Goal: Information Seeking & Learning: Learn about a topic

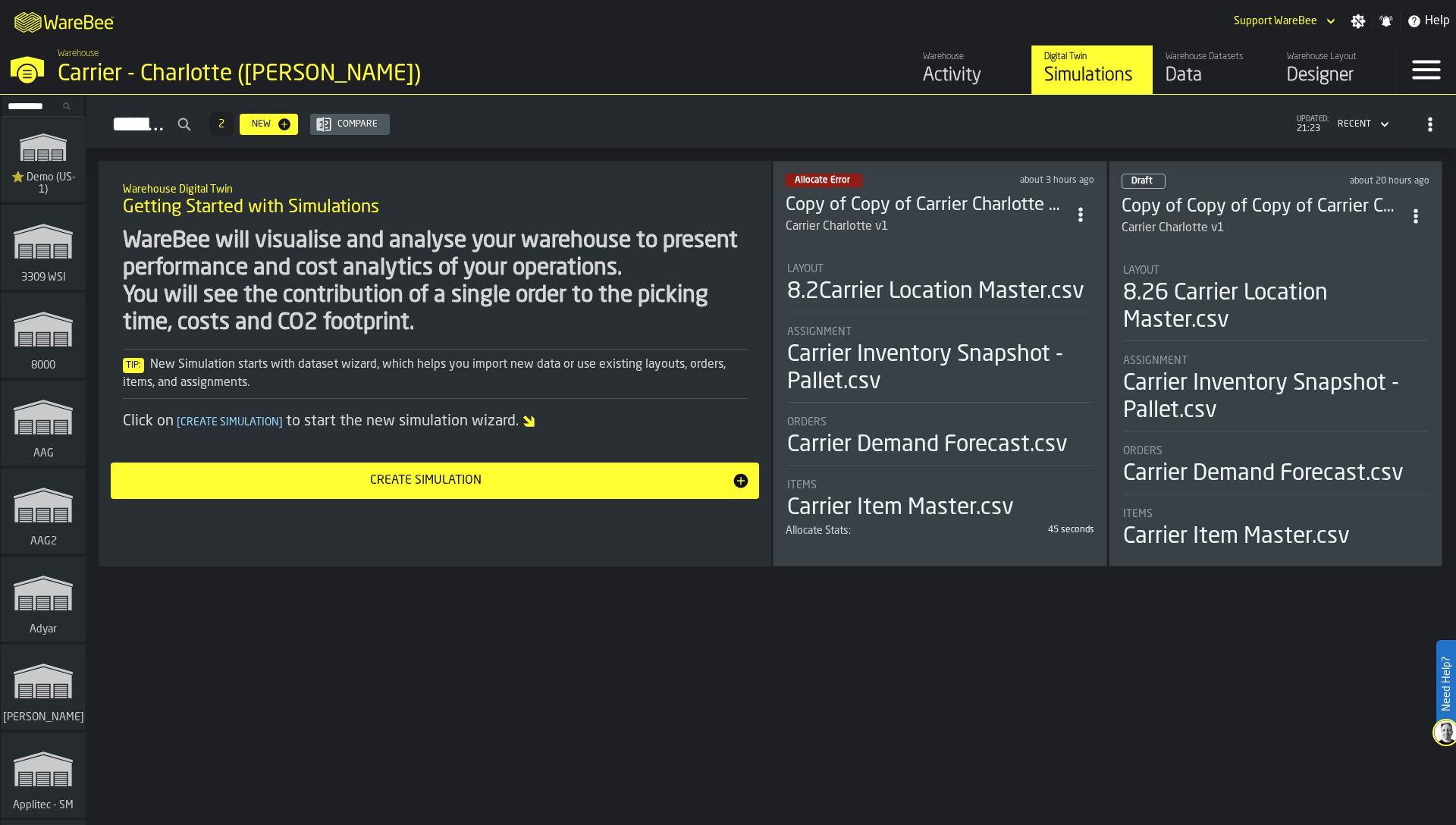
click at [44, 101] on input "Search..." at bounding box center [43, 106] width 79 height 17
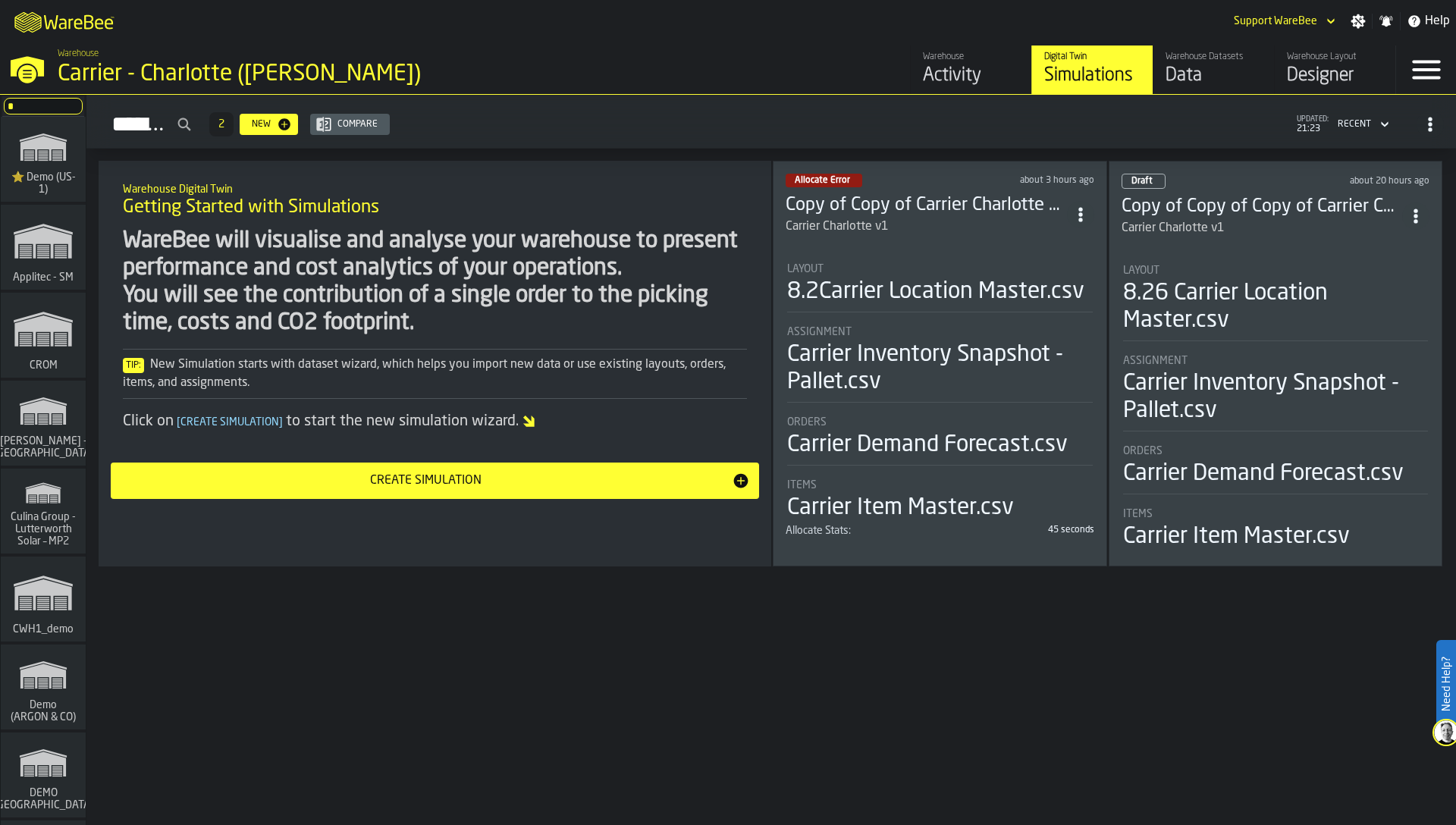
type input "****"
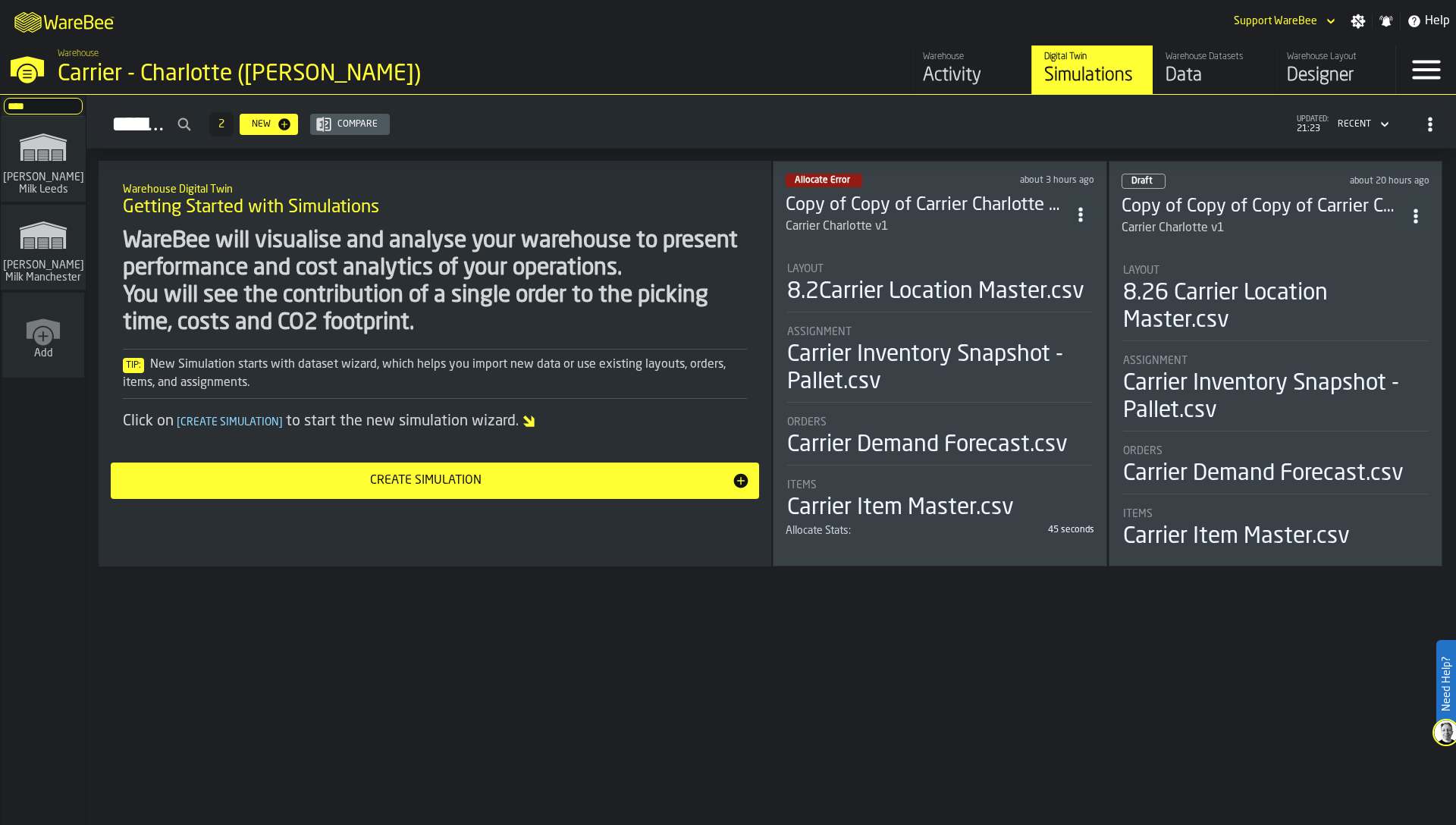
click at [46, 234] on polygon "link-to-/wh/i/b09612b5-e9f1-4a3a-b0a4-784729d61419/simulations" at bounding box center [43, 237] width 45 height 25
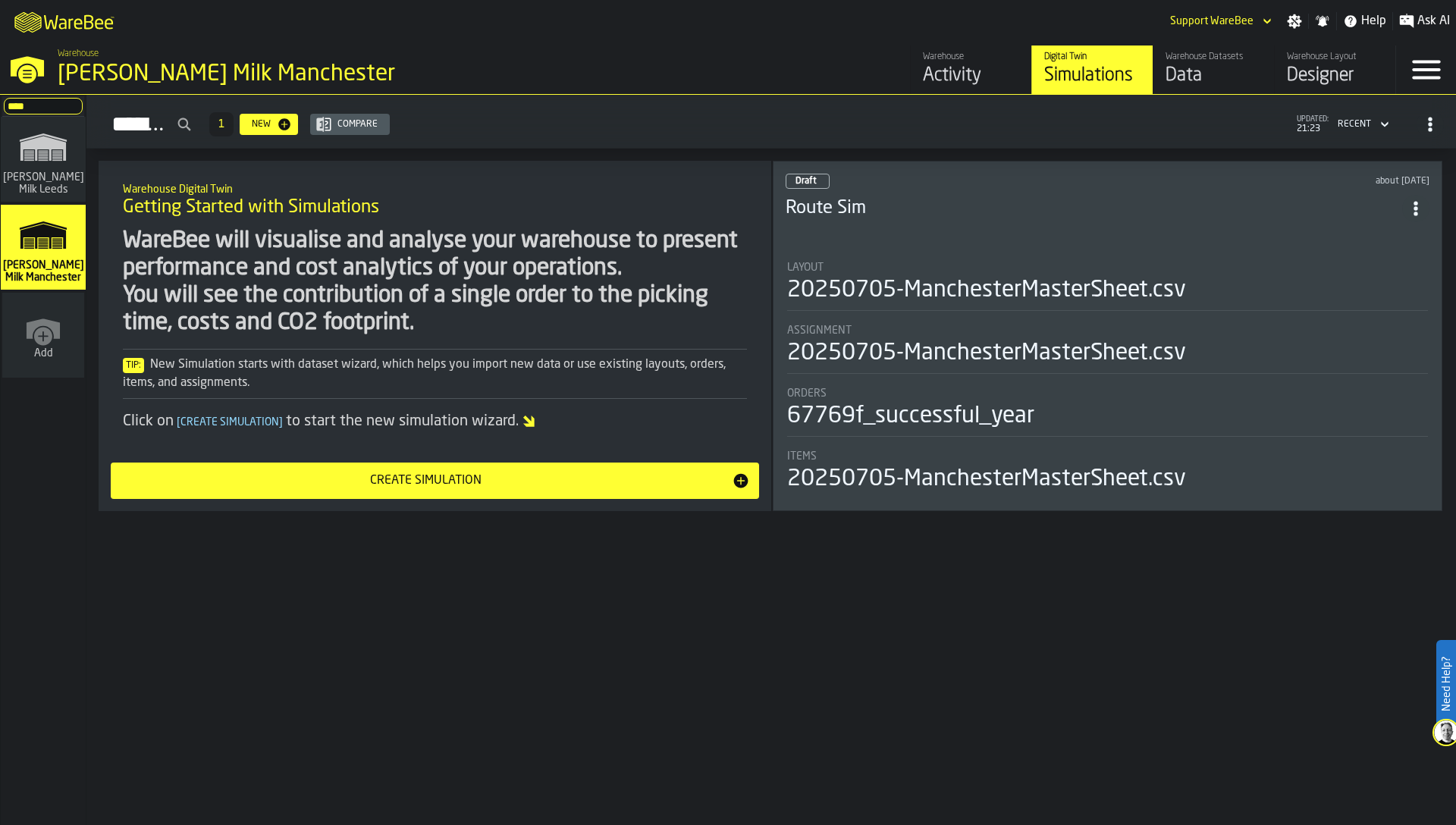
click at [961, 64] on div "Activity" at bounding box center [971, 75] width 96 height 25
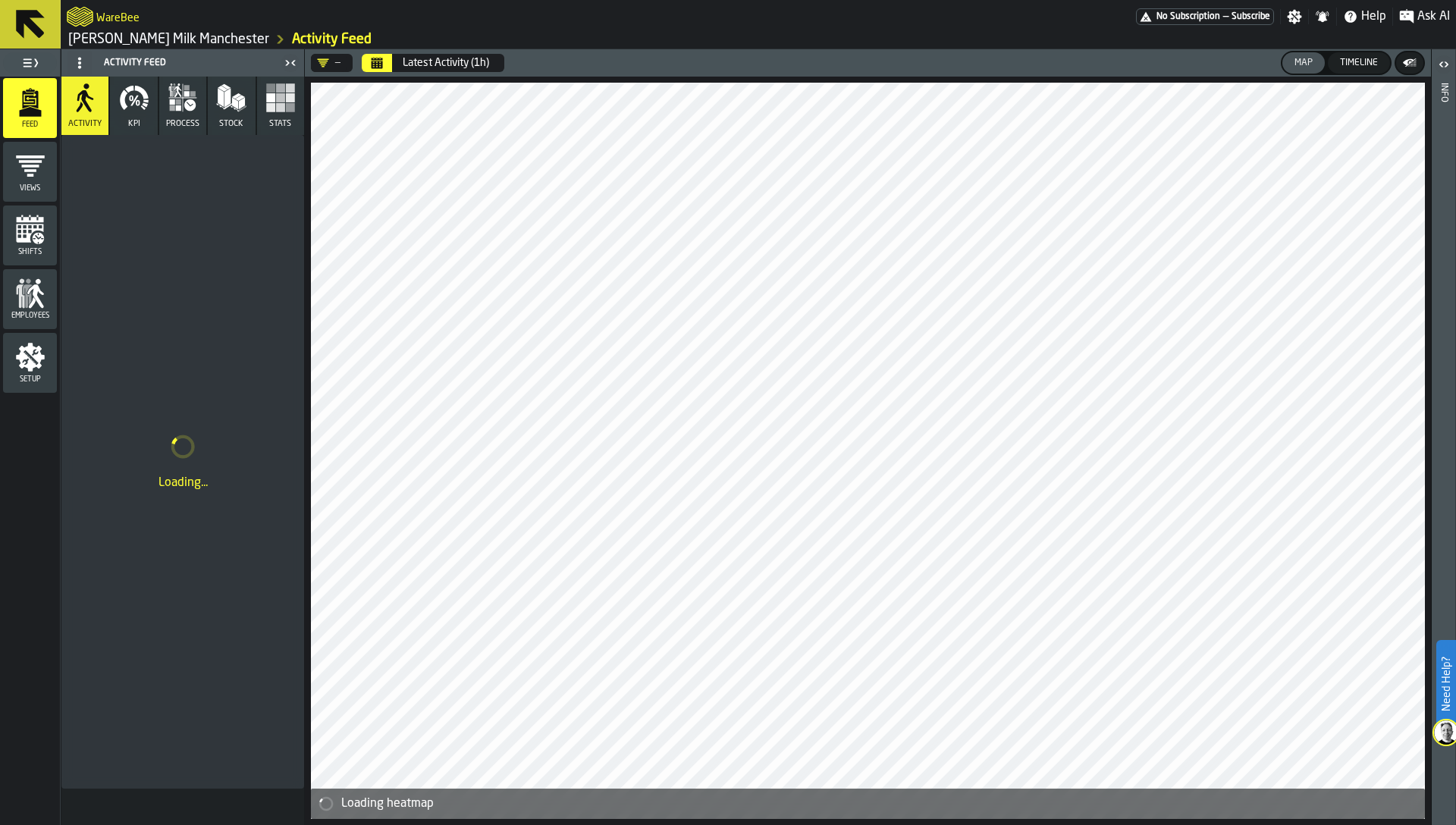
click at [386, 63] on button "Calendar" at bounding box center [377, 63] width 30 height 18
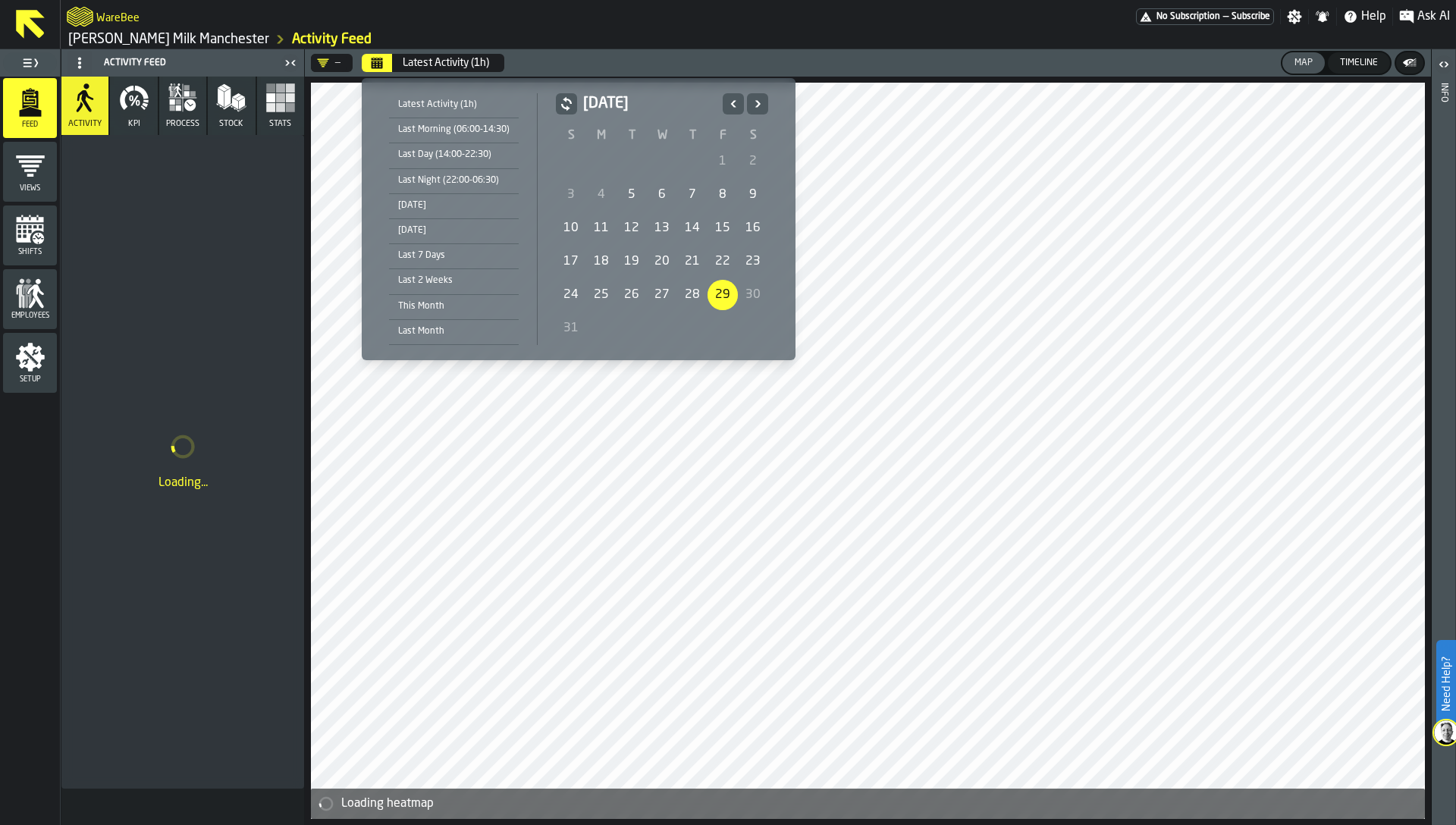
click at [673, 197] on div "6" at bounding box center [662, 195] width 30 height 30
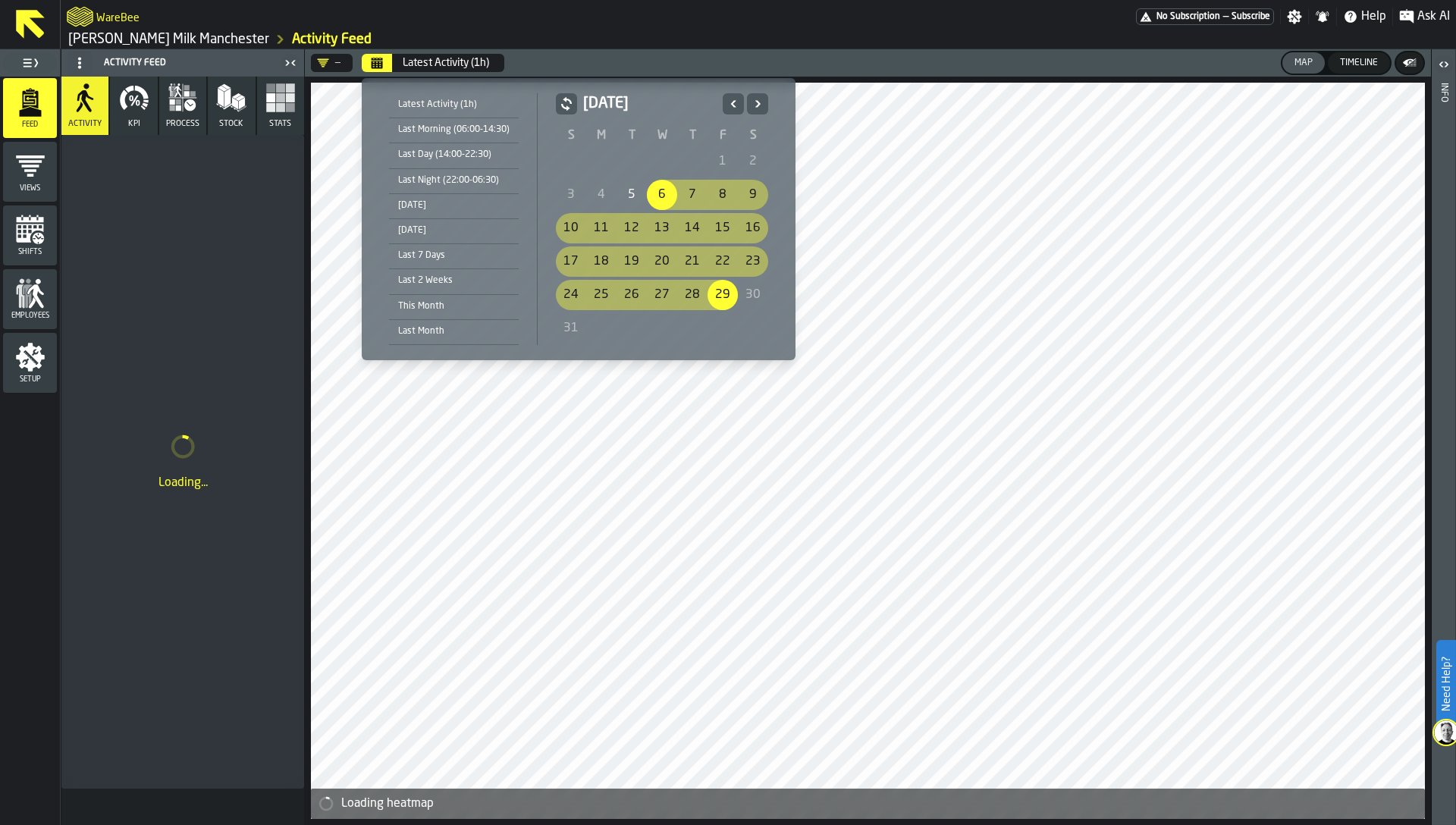
click at [738, 294] on div "30" at bounding box center [753, 295] width 30 height 30
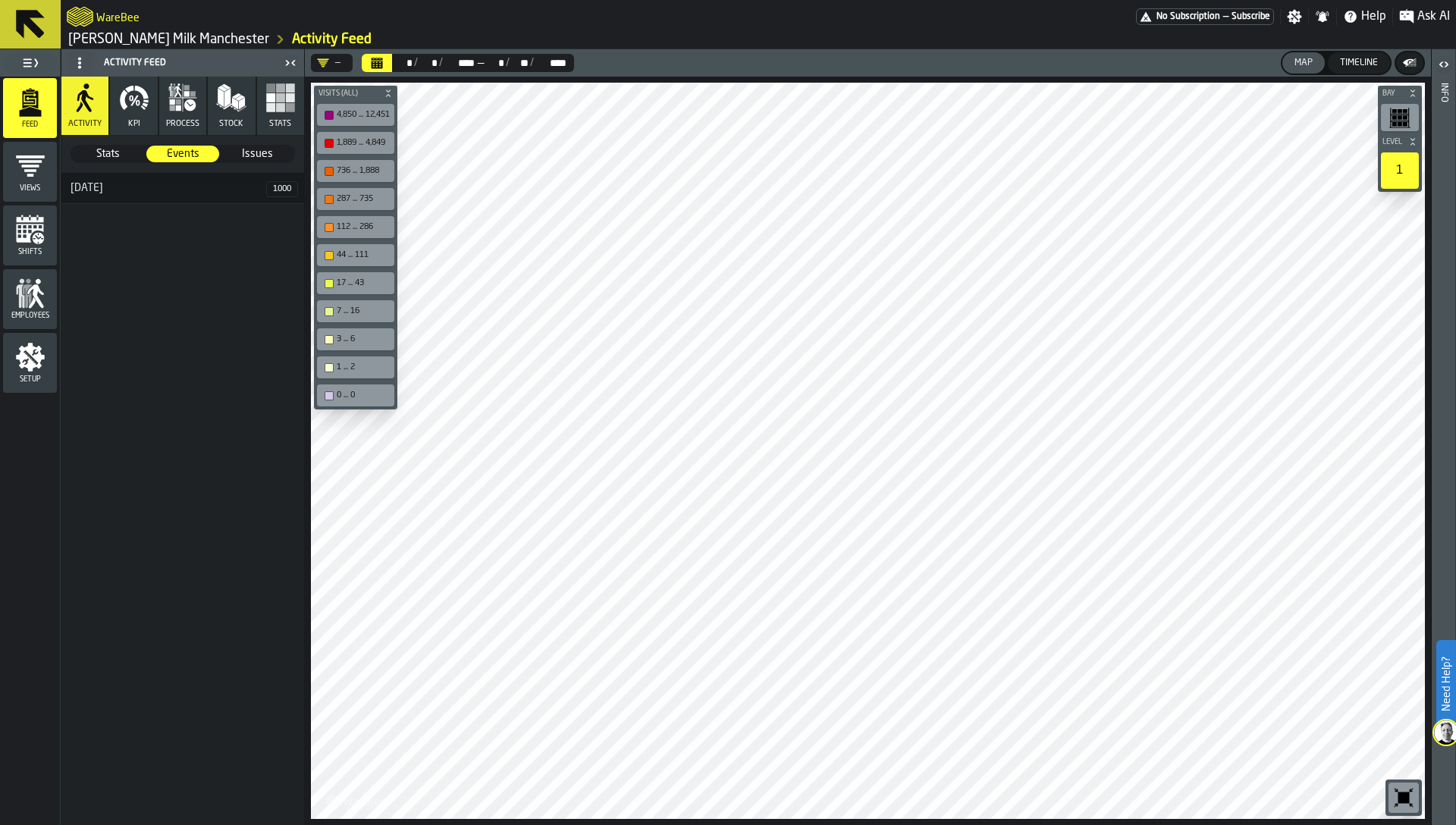
click at [148, 118] on button "KPI" at bounding box center [133, 106] width 47 height 59
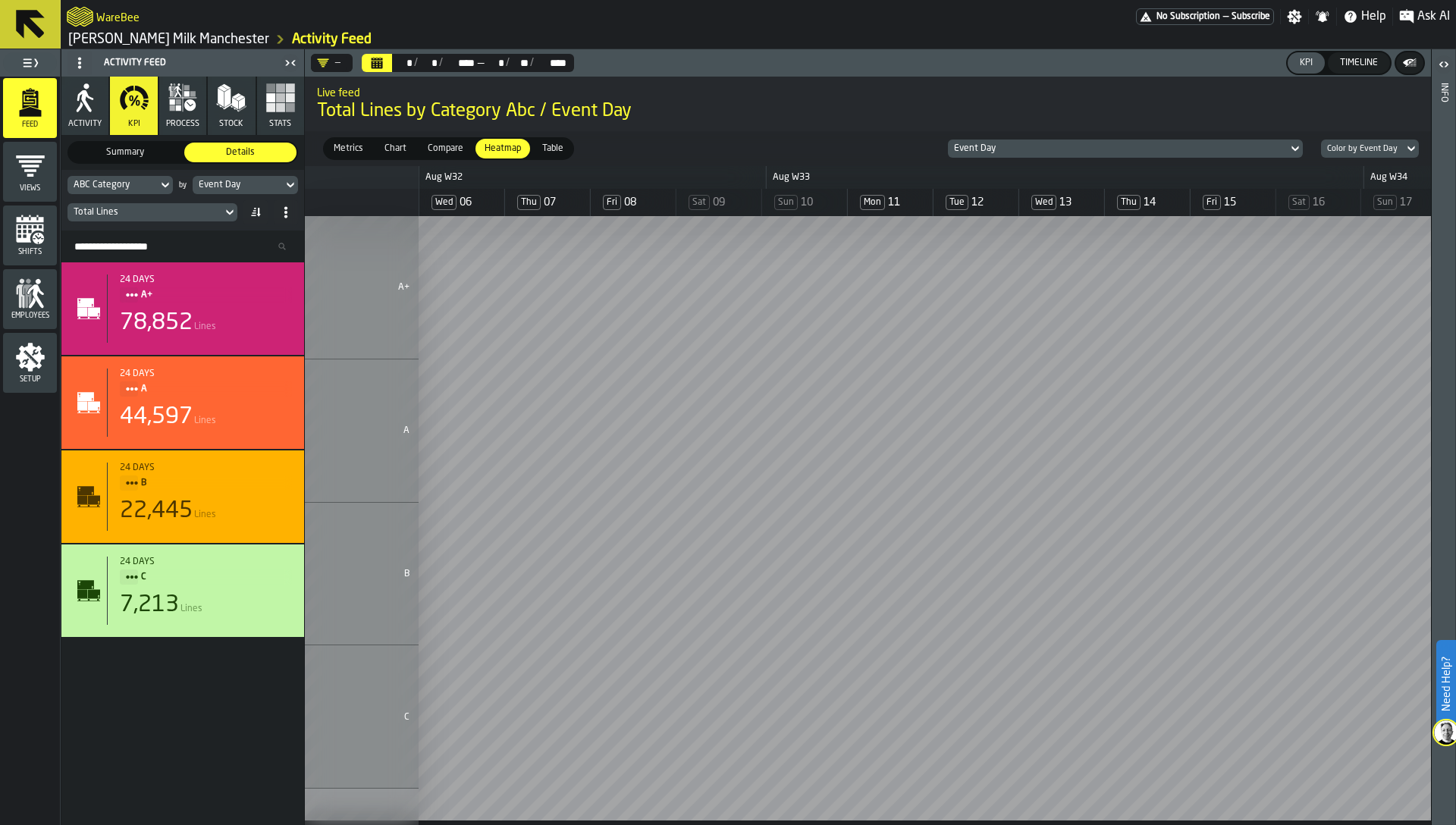
click at [126, 187] on div "ABC Category" at bounding box center [113, 184] width 78 height 10
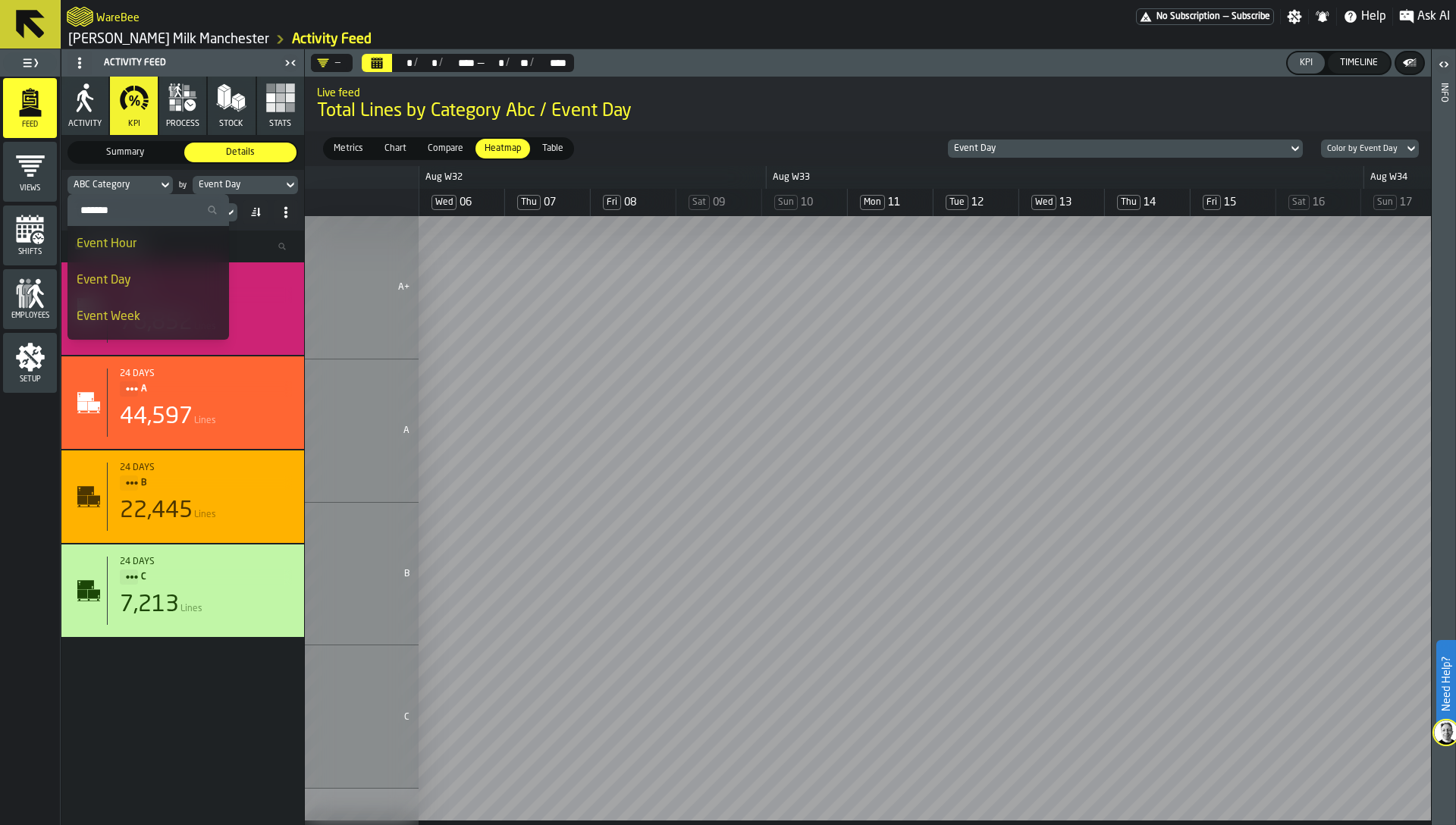
click at [124, 212] on input "Search" at bounding box center [148, 210] width 149 height 20
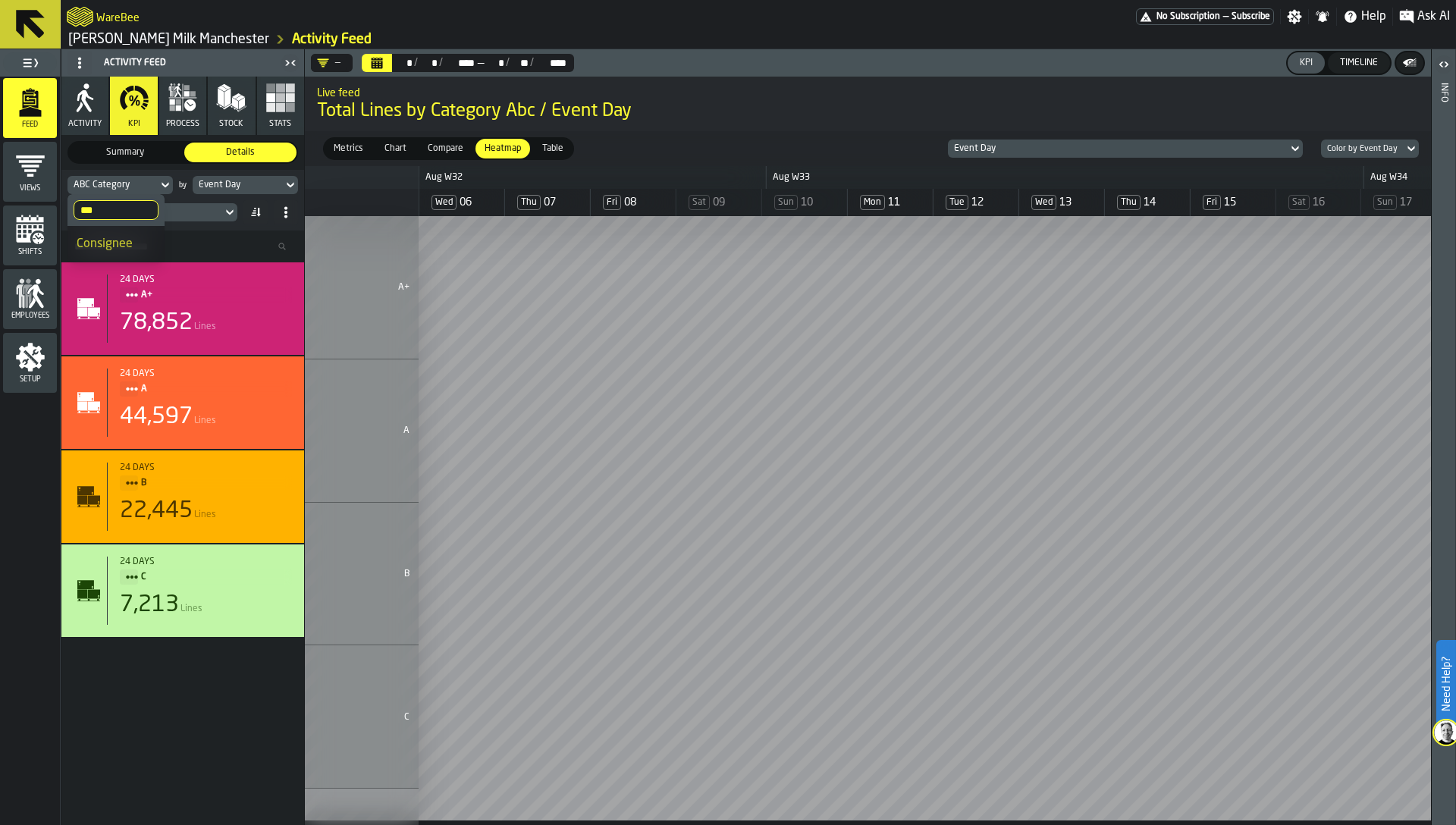
type input "***"
click at [119, 243] on span "Consignee" at bounding box center [104, 244] width 56 height 12
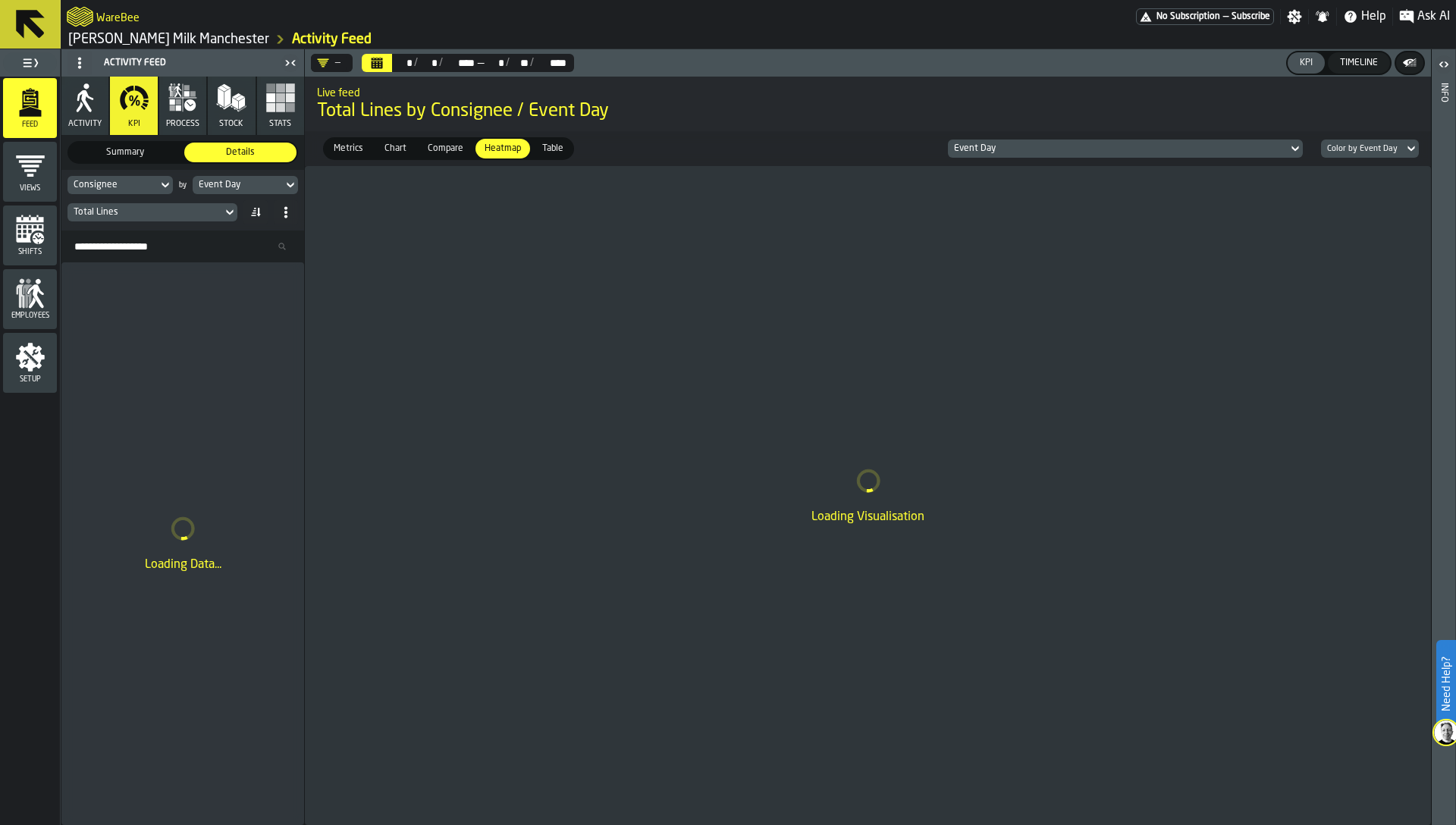
click at [123, 218] on div "Total Lines" at bounding box center [144, 212] width 155 height 17
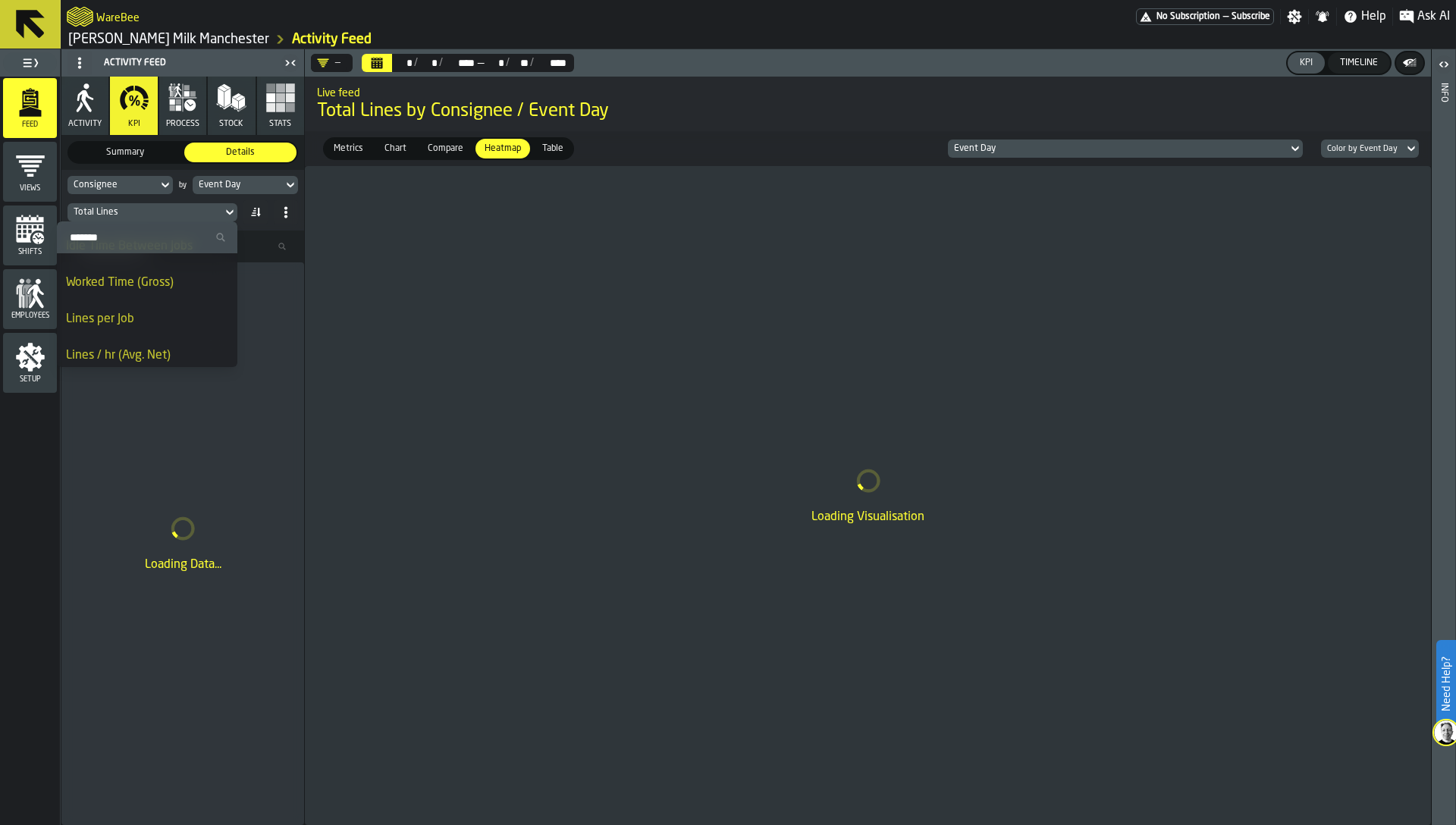
scroll to position [268, 0]
click at [37, 442] on div "Feed Views Shifts Employees Setup" at bounding box center [29, 450] width 60 height 749
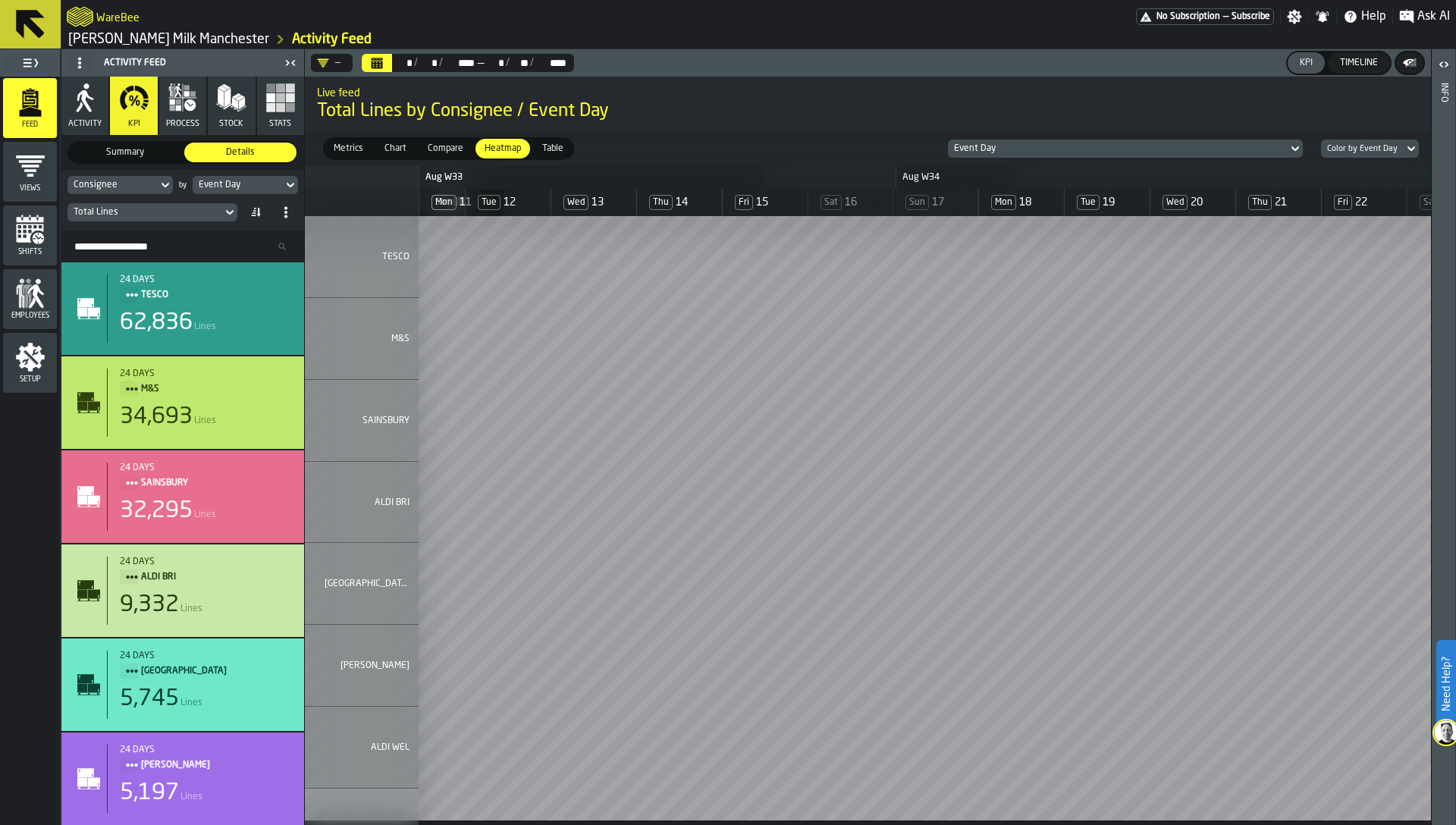
scroll to position [0, 0]
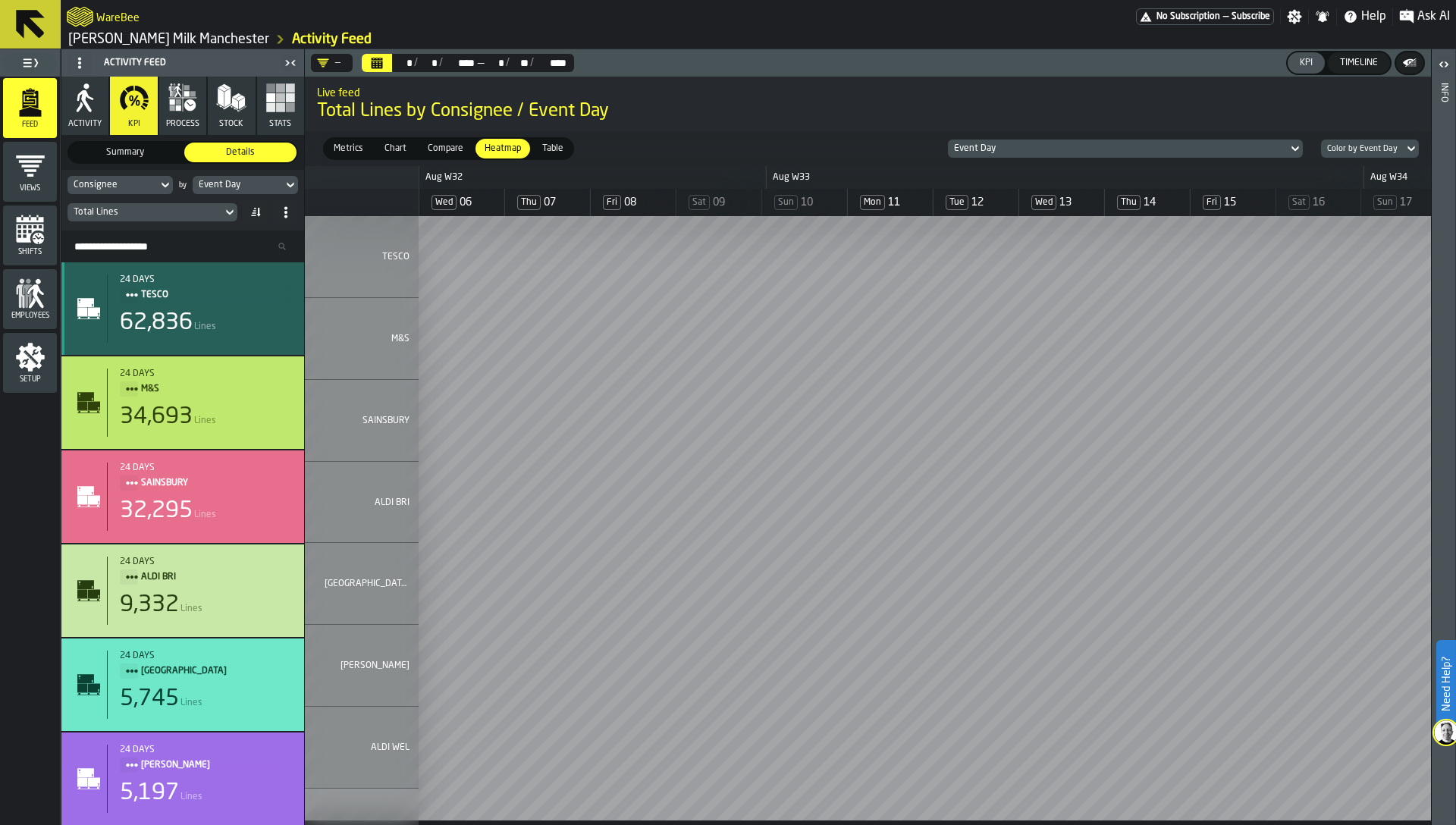
click at [235, 321] on div "62,836 Lines" at bounding box center [206, 323] width 172 height 27
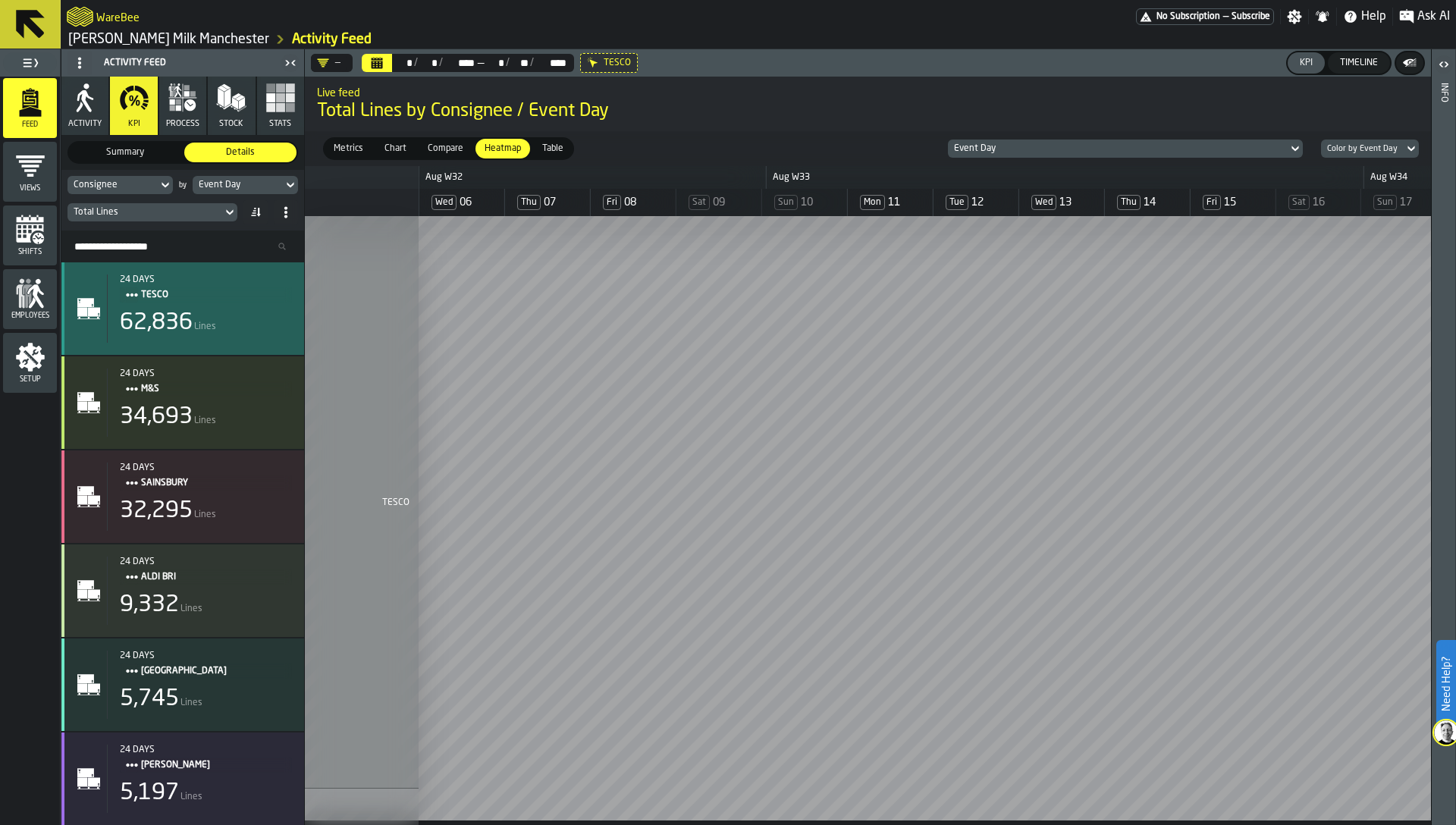
click at [235, 324] on div "62,836 Lines" at bounding box center [206, 323] width 172 height 27
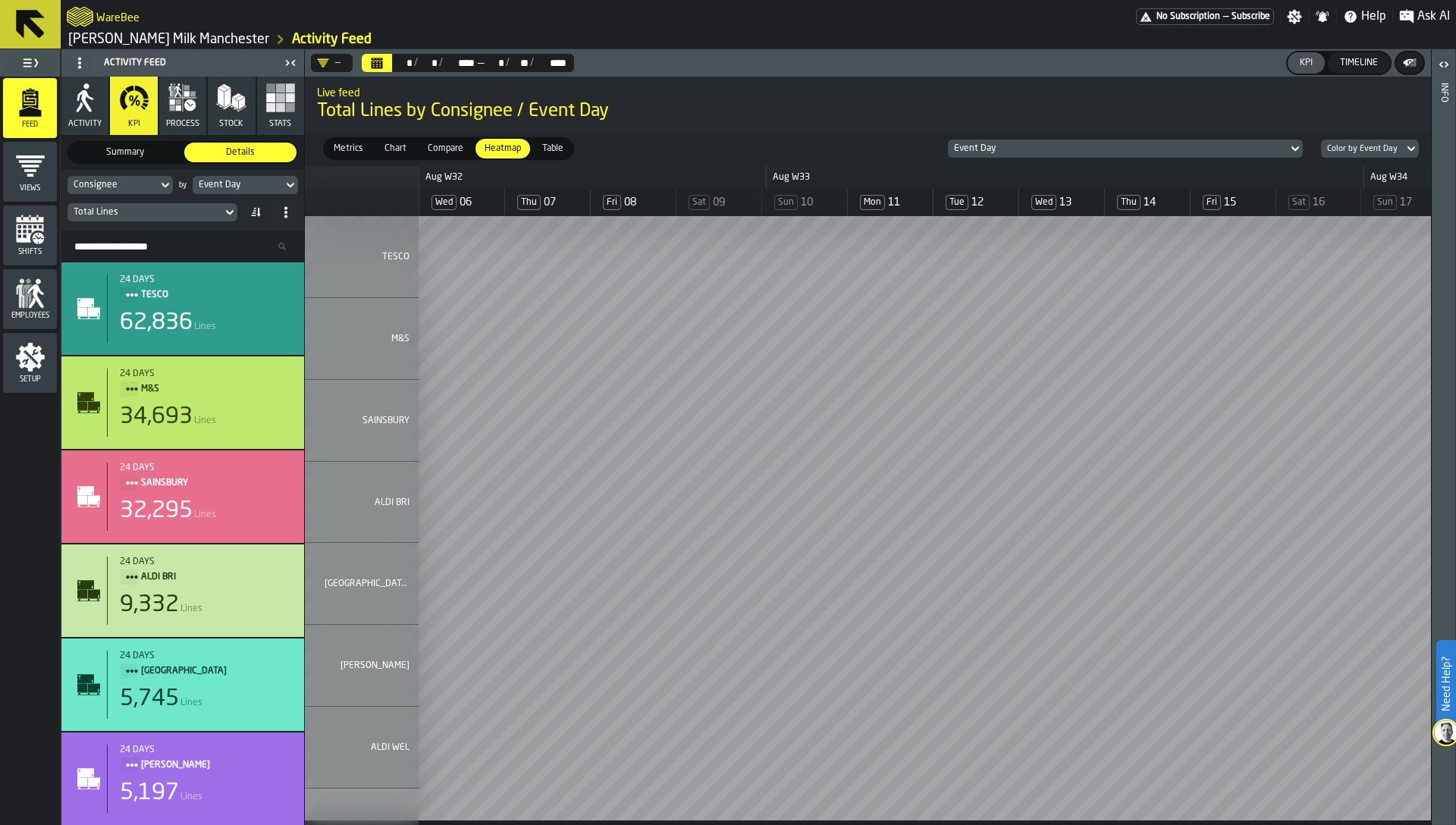
click at [121, 203] on div "Total Lines" at bounding box center [152, 212] width 170 height 18
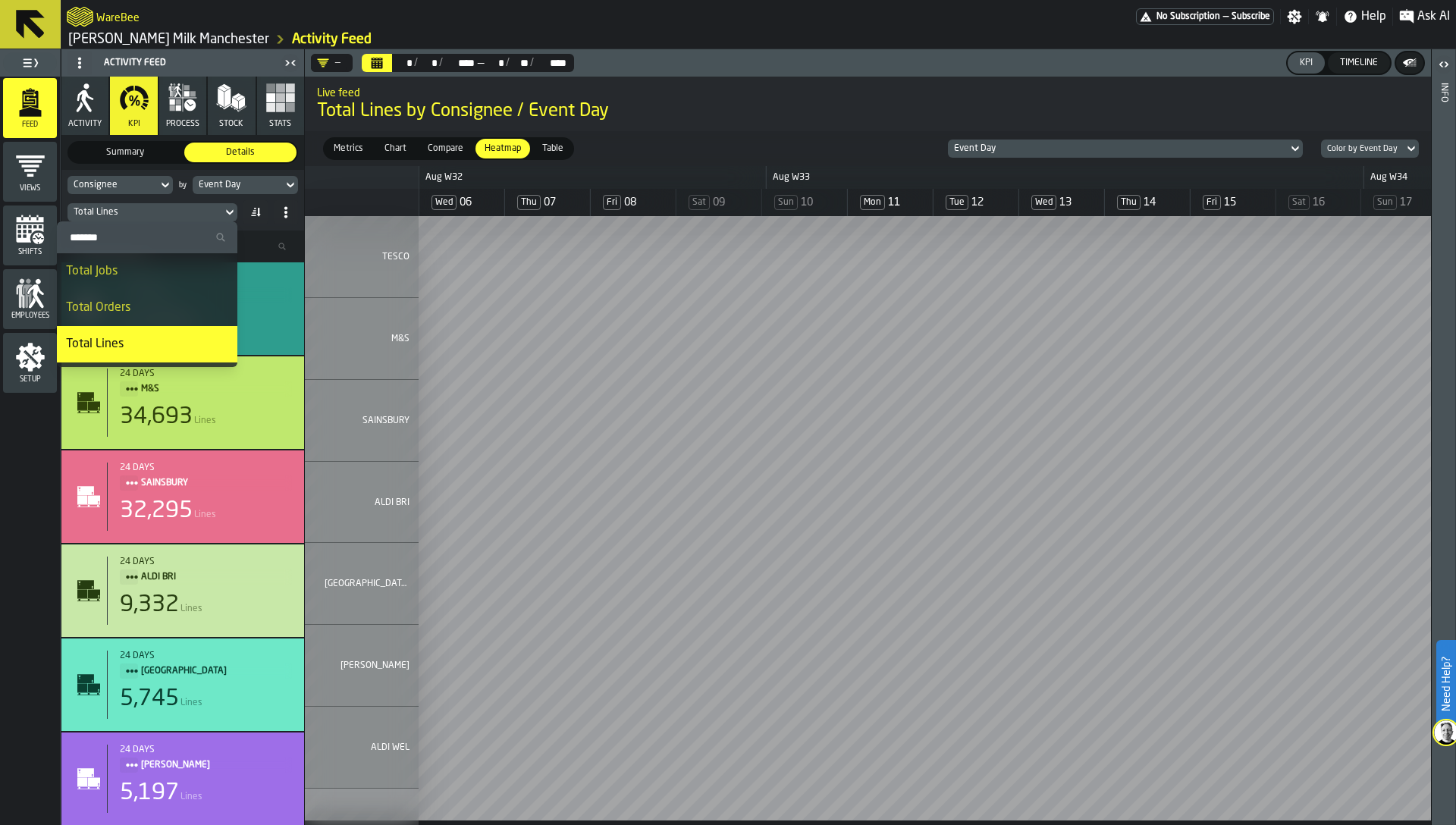
click at [121, 203] on div "Total Lines" at bounding box center [152, 212] width 170 height 18
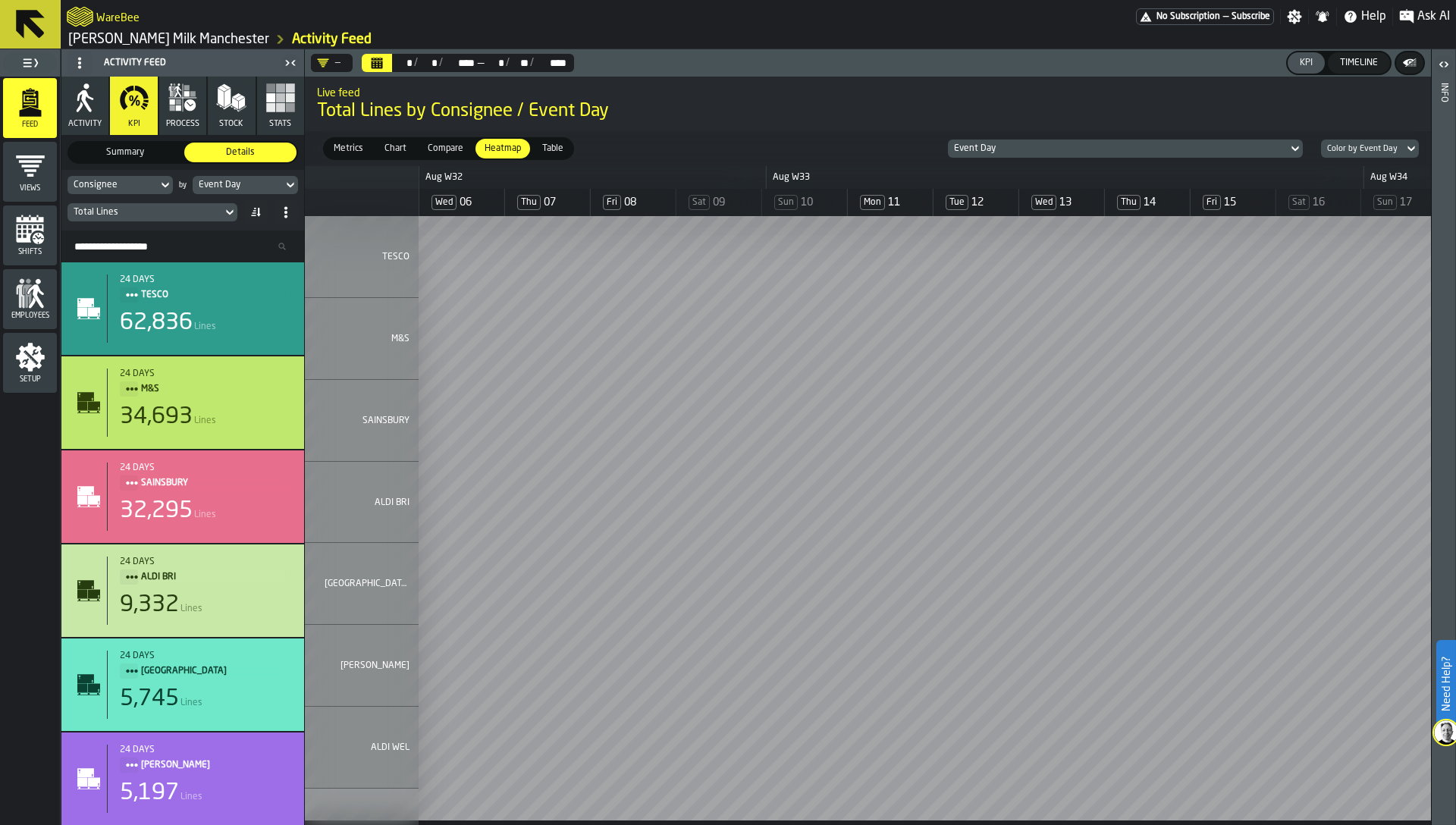
click at [114, 188] on div "Consignee" at bounding box center [113, 184] width 78 height 10
click at [112, 207] on input "***" at bounding box center [116, 210] width 85 height 20
type input "*"
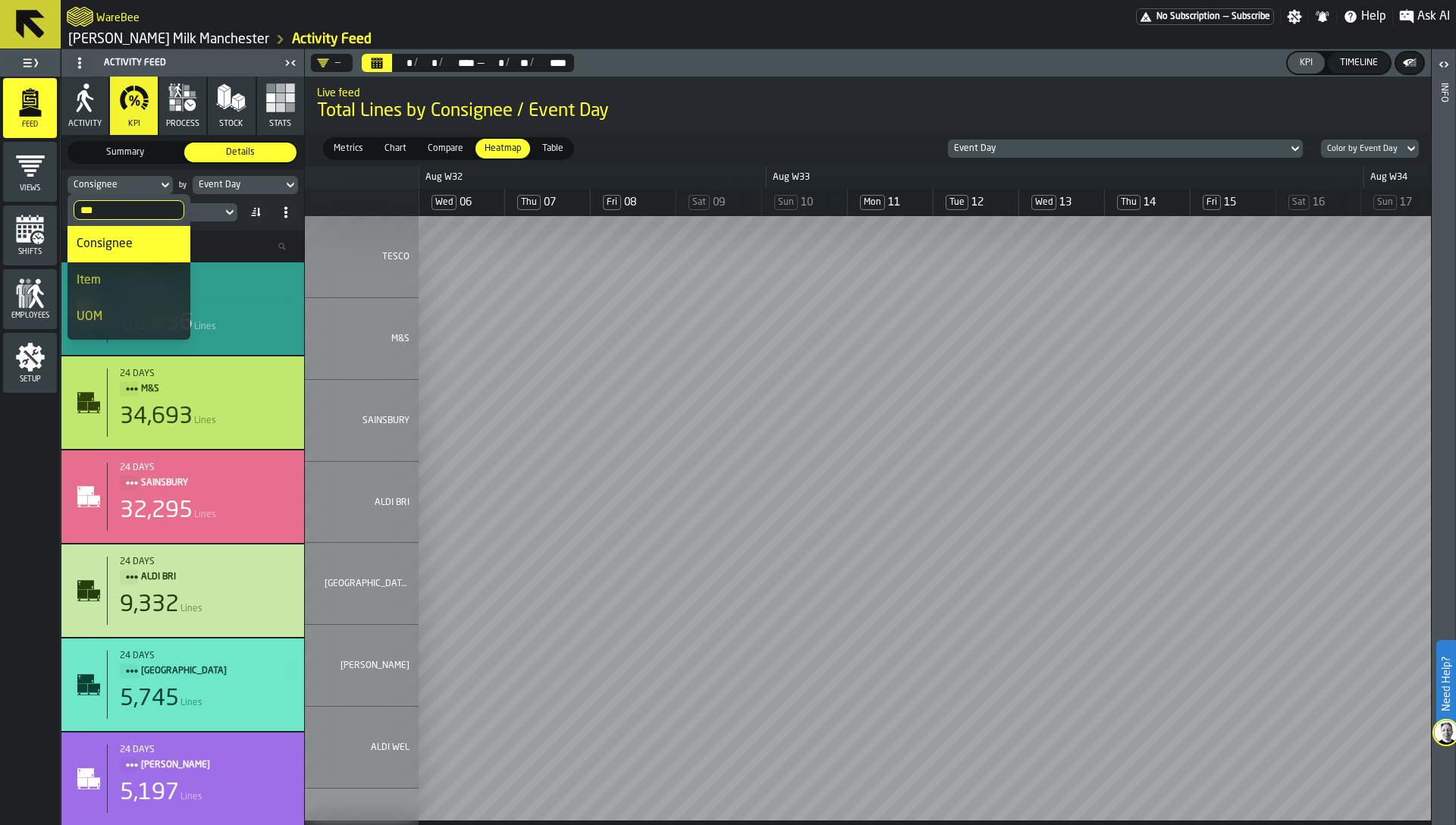
type input "***"
click at [115, 279] on div "Item" at bounding box center [129, 280] width 105 height 18
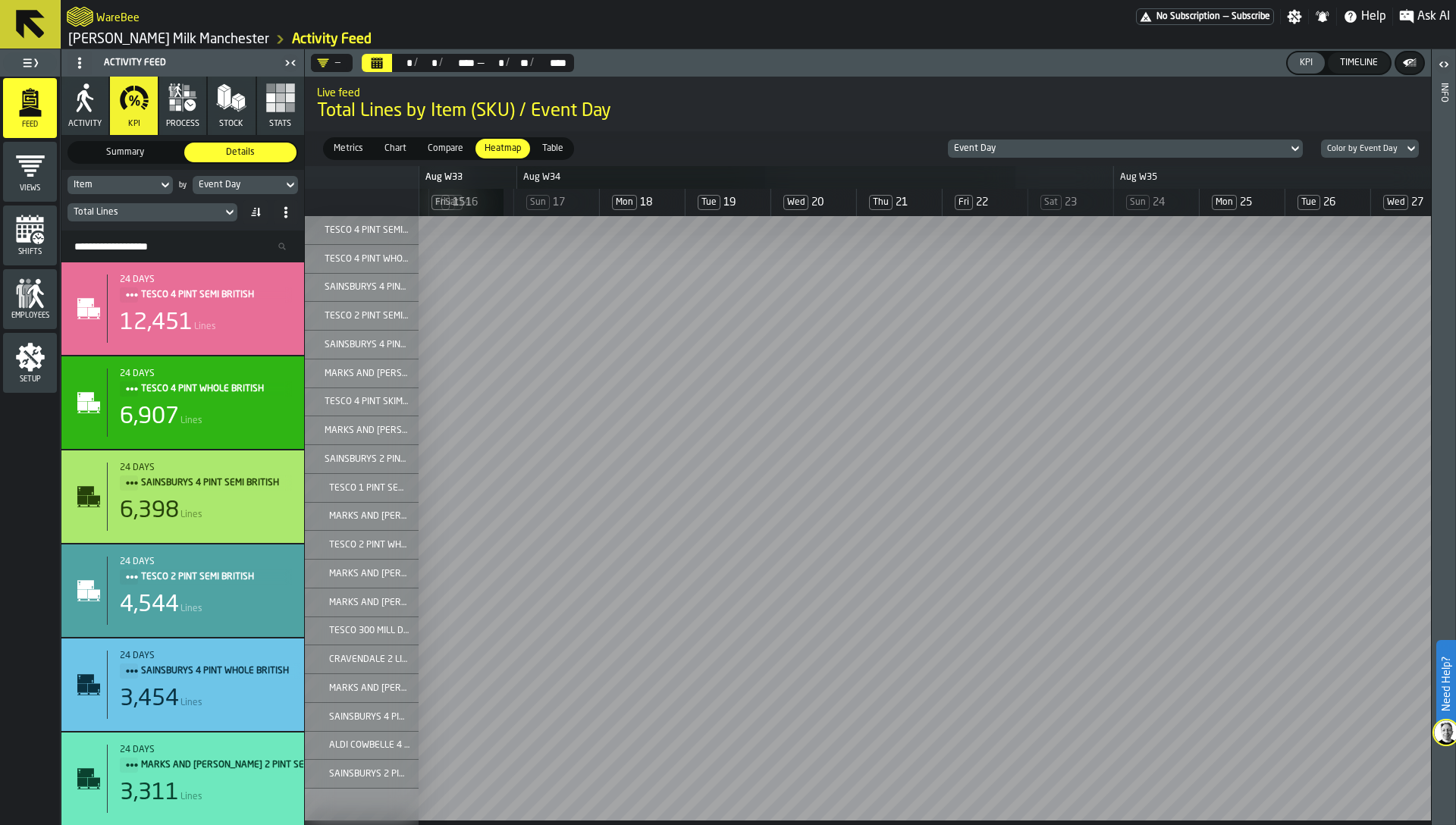
scroll to position [0, 1058]
click at [440, 139] on div "Compare" at bounding box center [445, 148] width 54 height 20
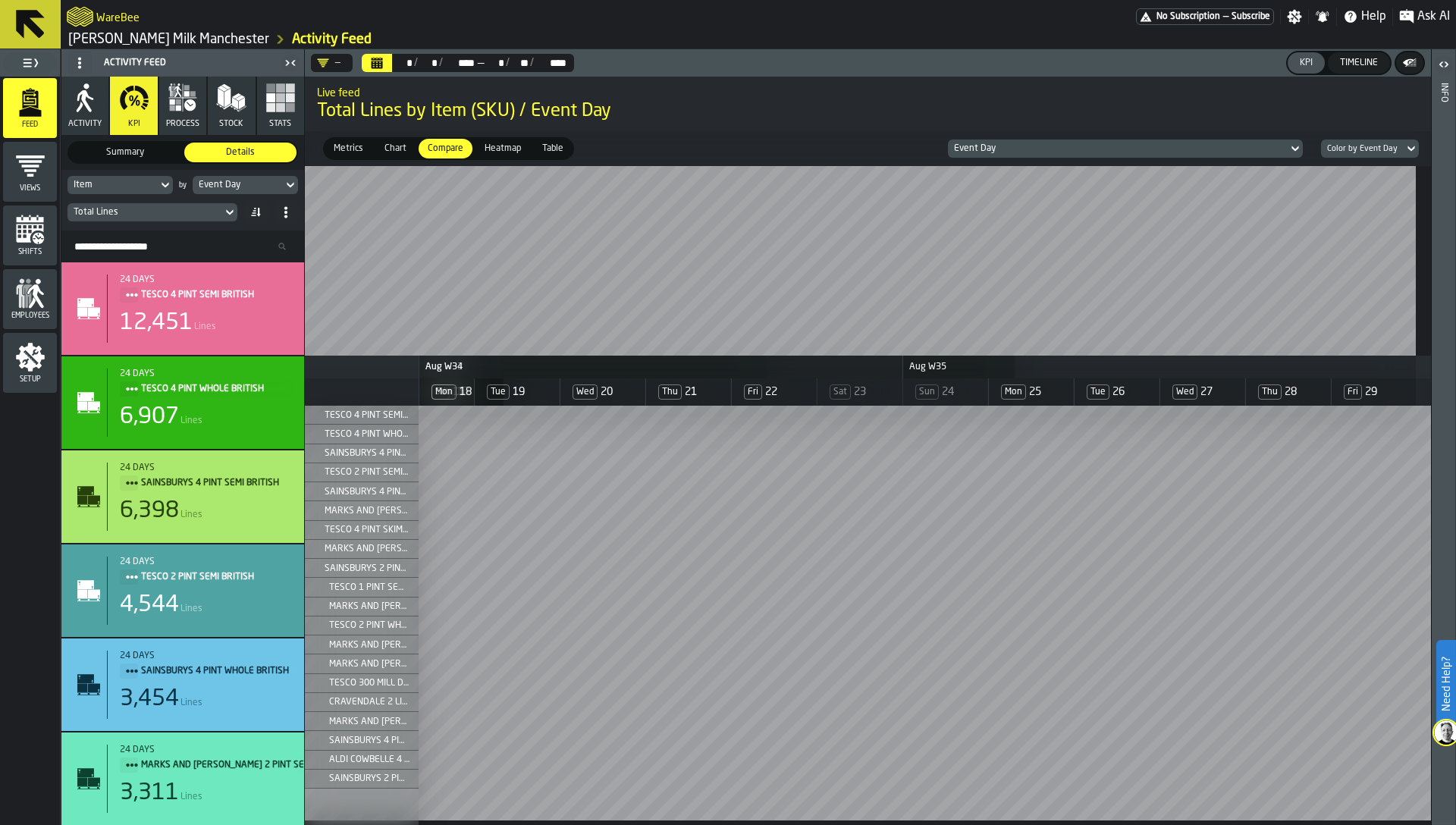
click at [500, 142] on span "Heatmap" at bounding box center [503, 148] width 48 height 13
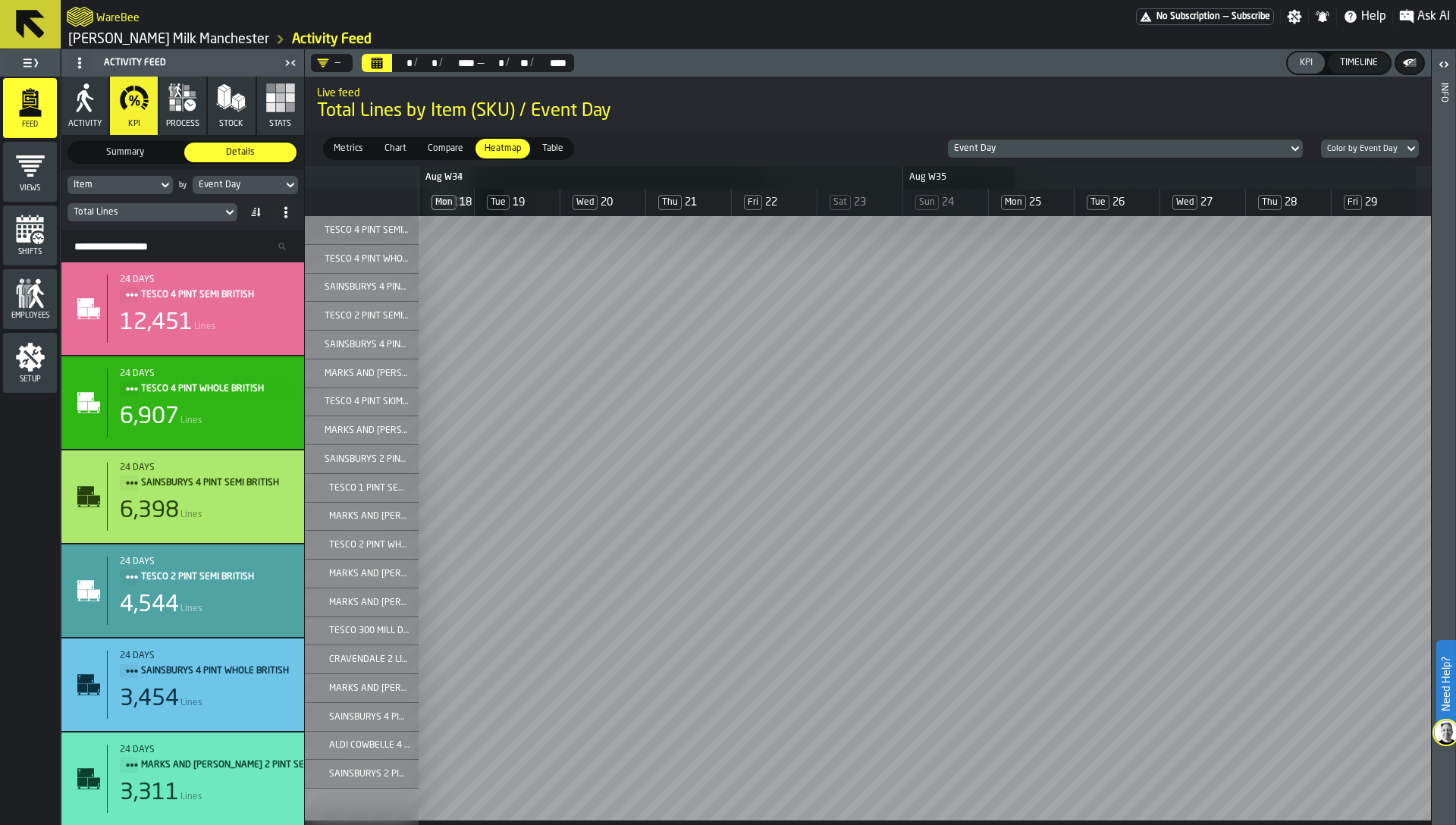
click at [458, 143] on span "Compare" at bounding box center [445, 148] width 48 height 13
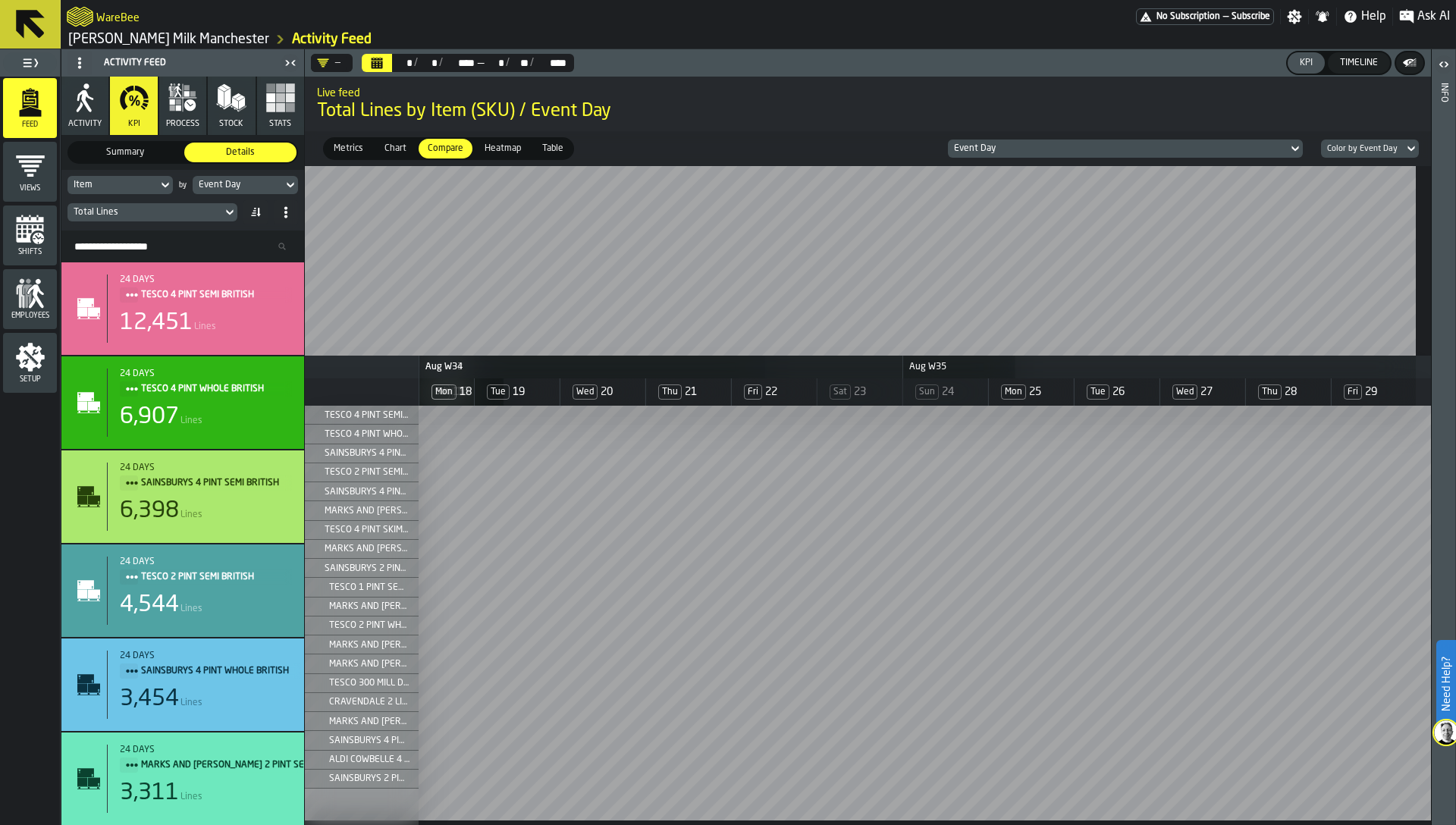
click at [405, 149] on span "Chart" at bounding box center [395, 148] width 34 height 13
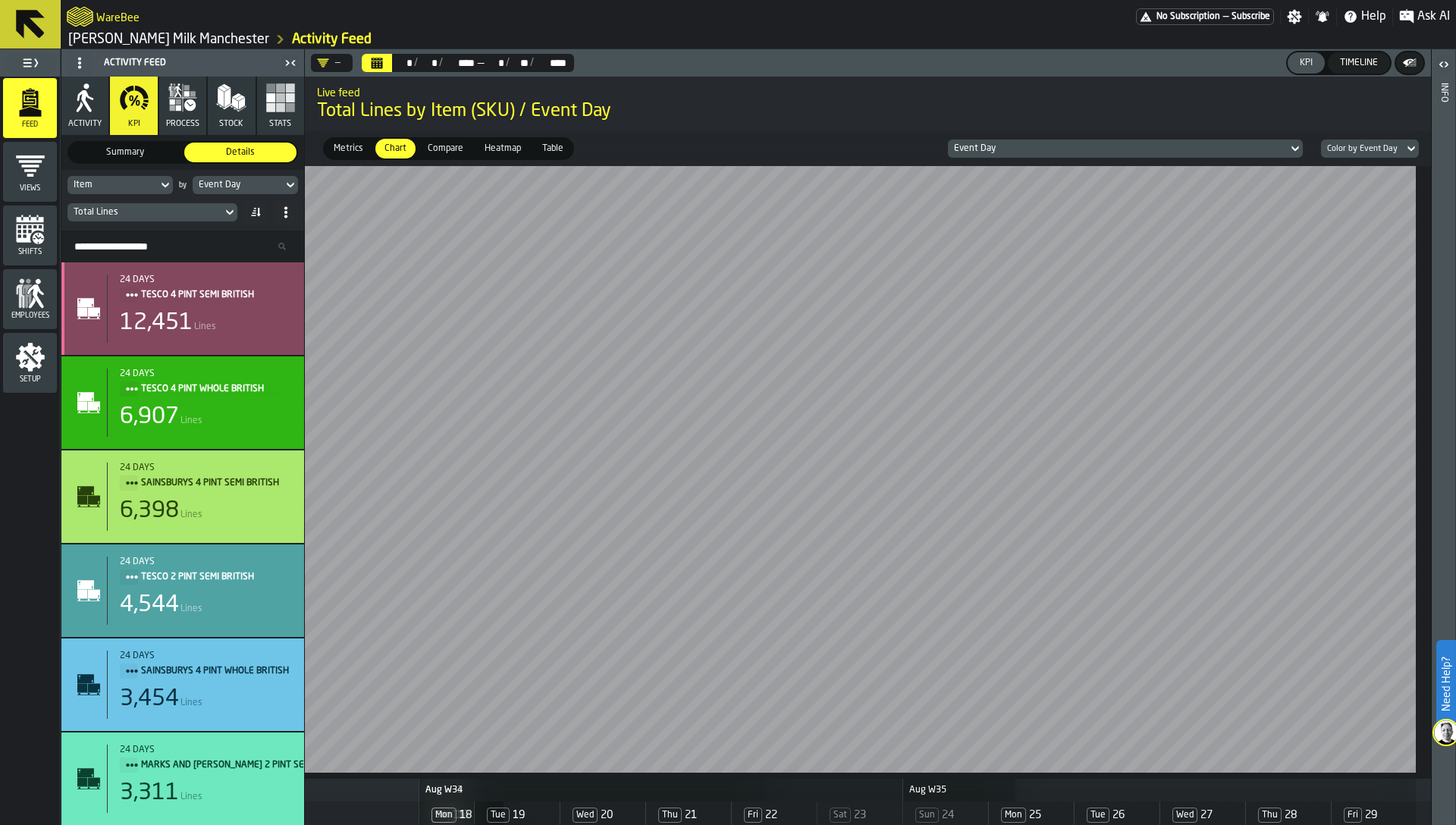
click at [212, 322] on span "Lines" at bounding box center [206, 326] width 22 height 10
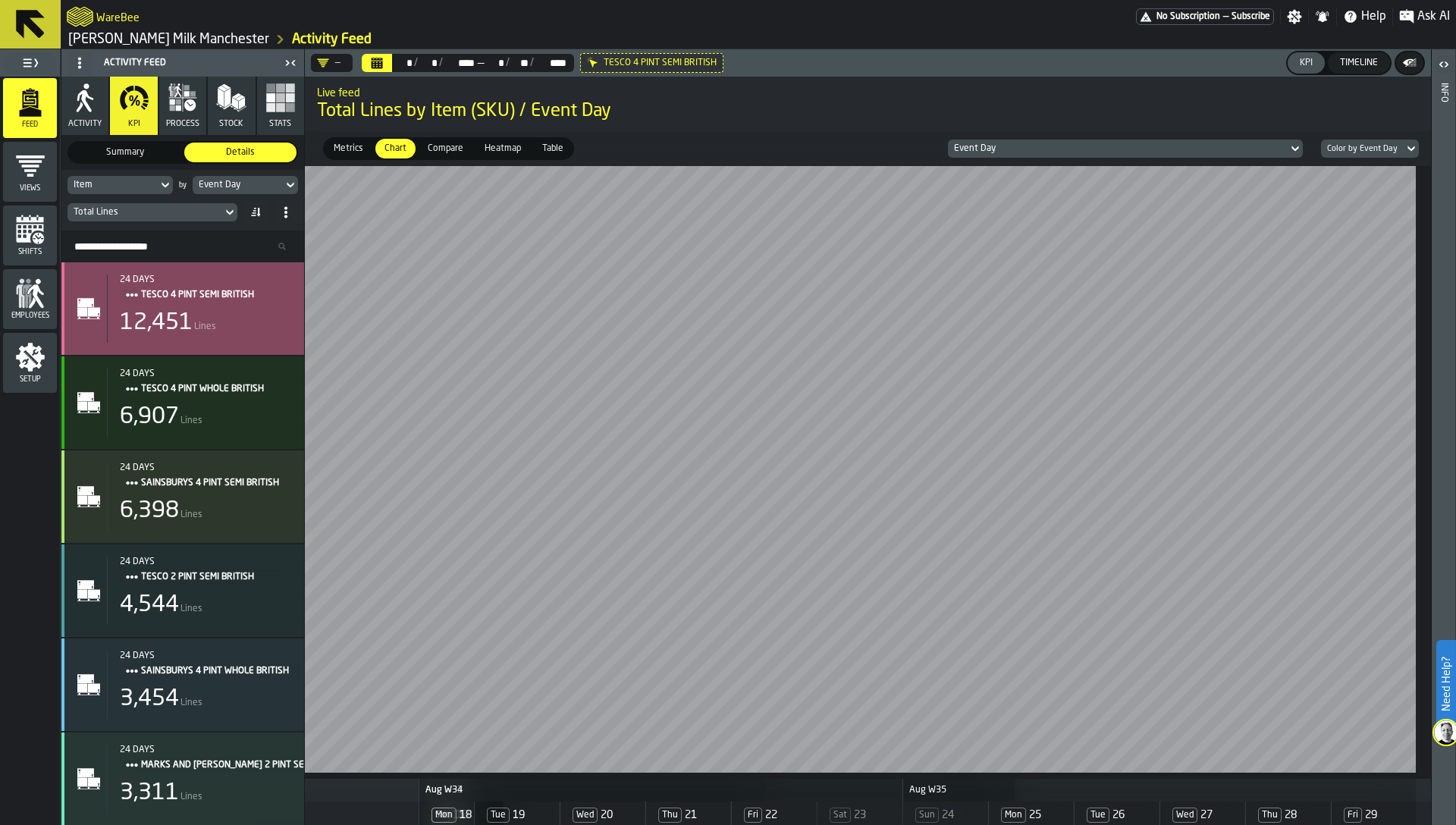
click at [212, 322] on span "Lines" at bounding box center [206, 326] width 22 height 10
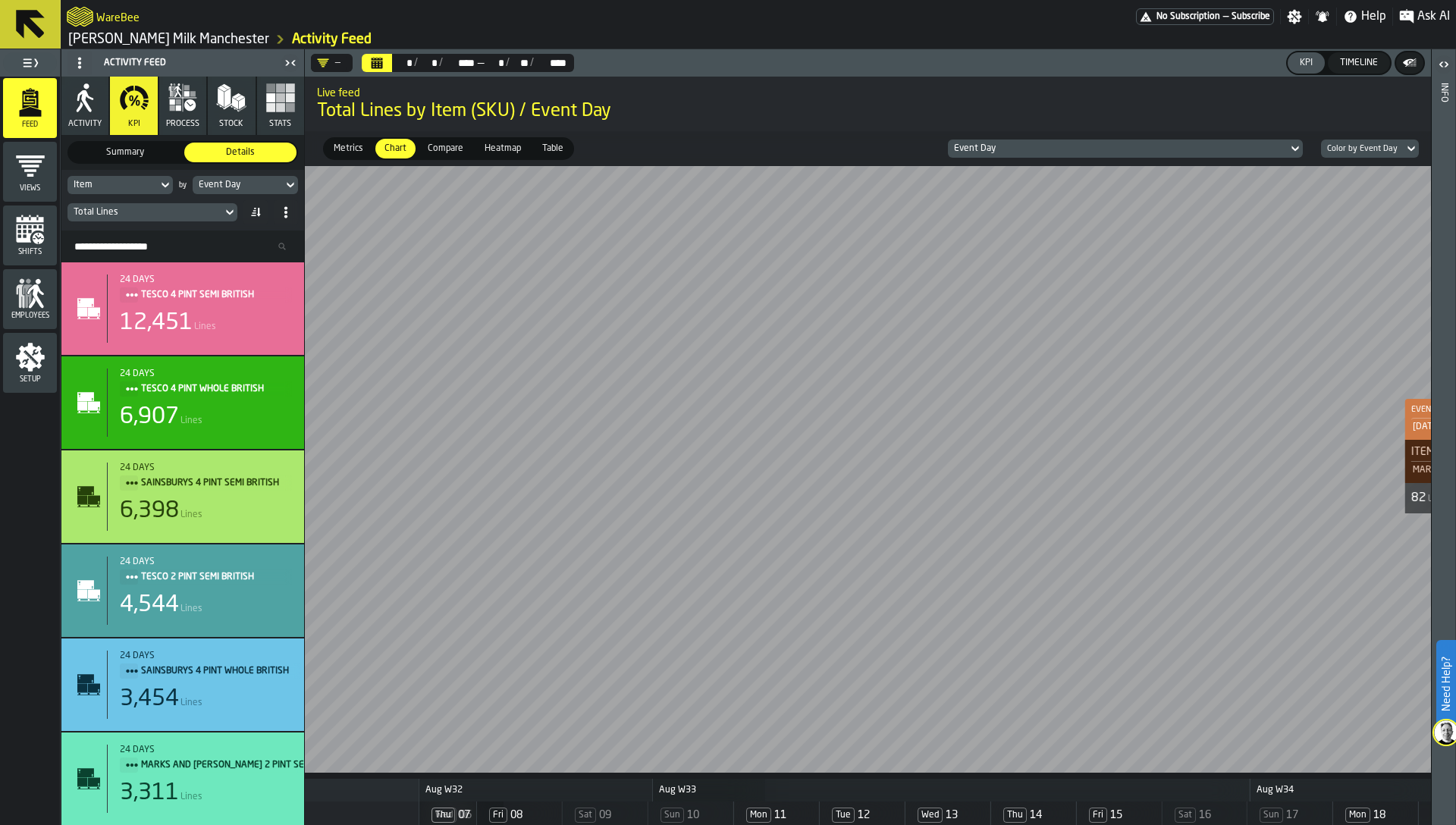
scroll to position [0, 0]
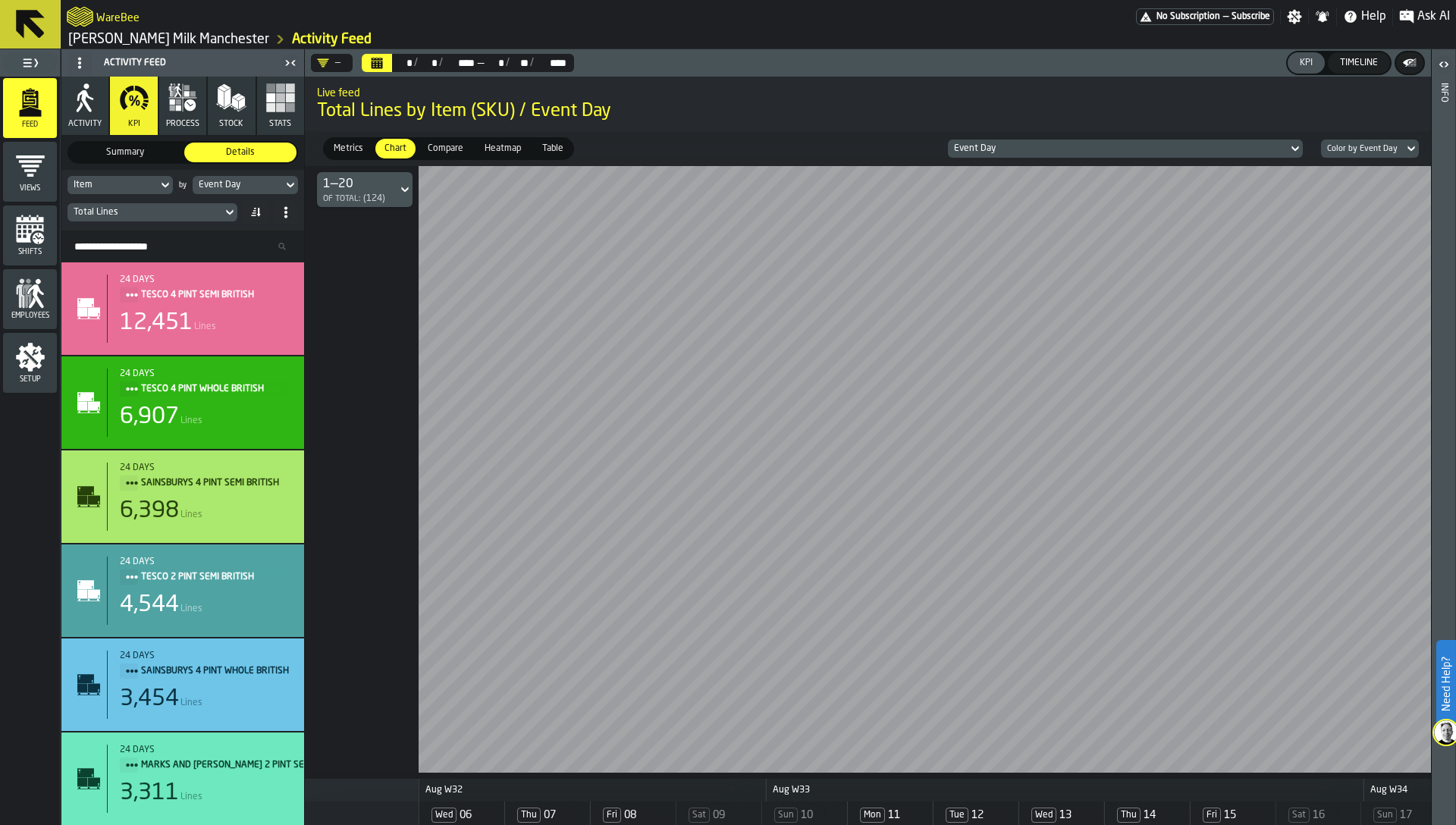
click at [106, 206] on div "Total Lines" at bounding box center [144, 212] width 155 height 17
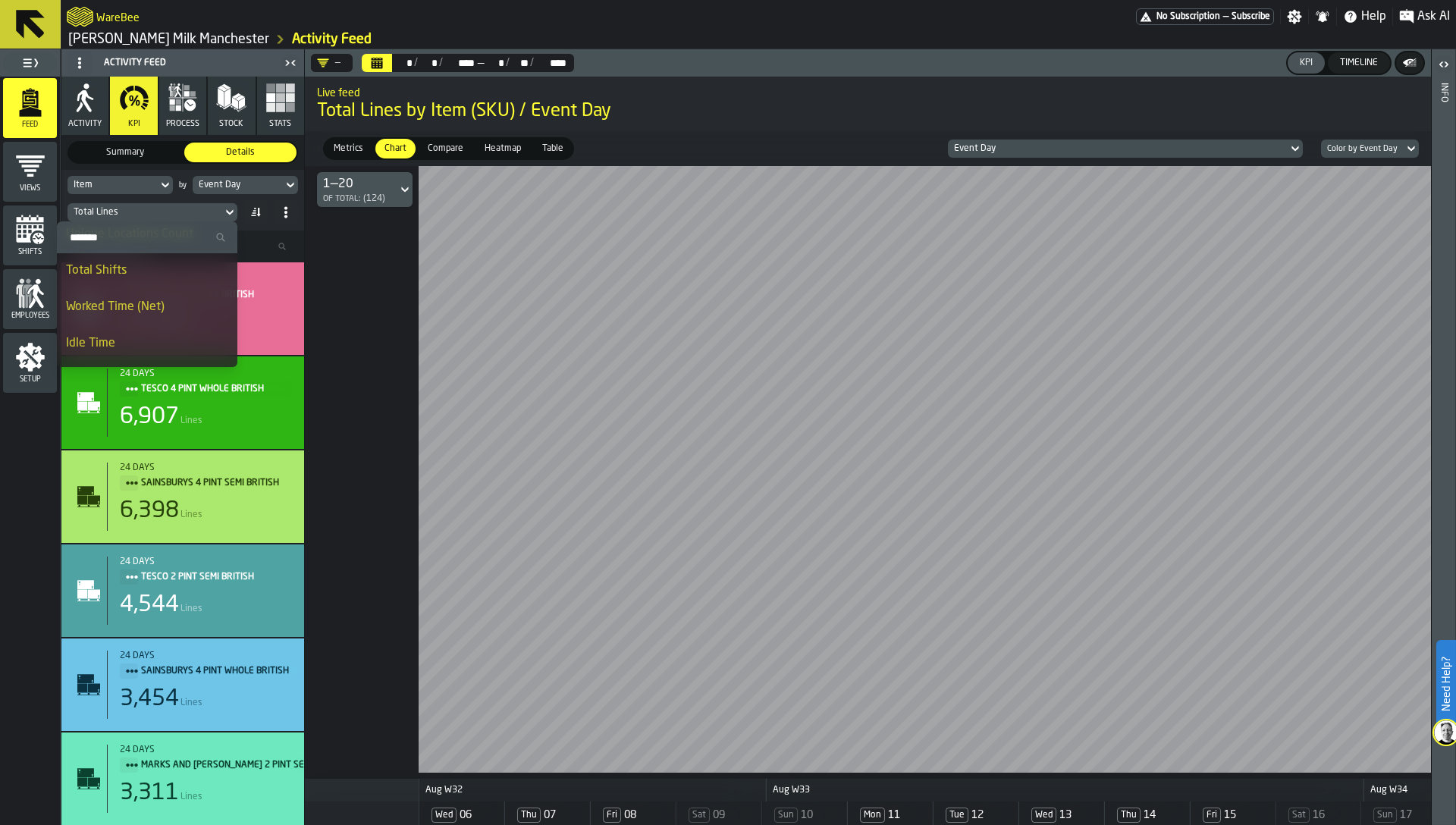
scroll to position [223, 0]
click at [132, 313] on li "Worked Time (Net)" at bounding box center [147, 303] width 180 height 37
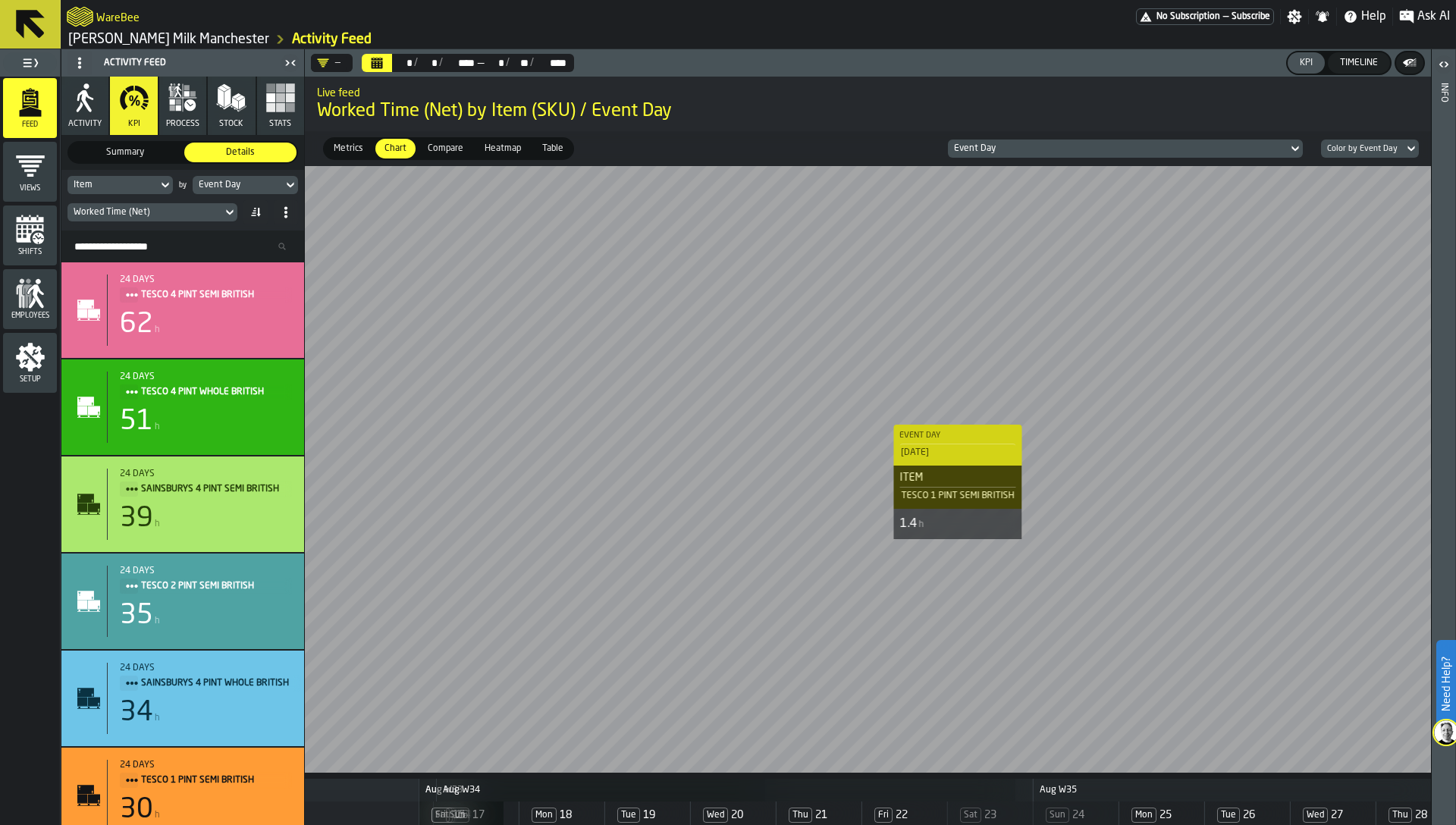
scroll to position [0, 1058]
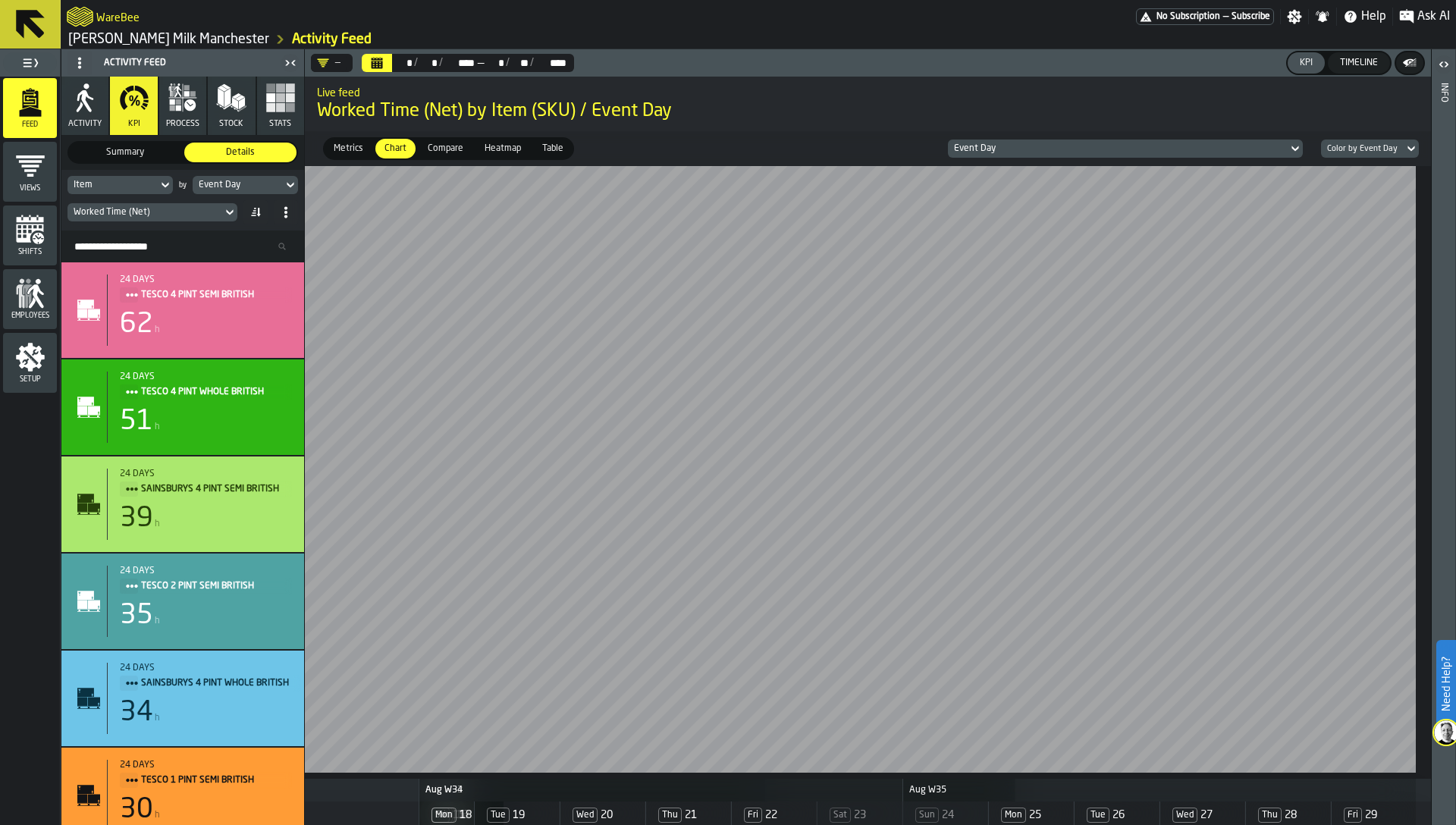
click at [1361, 145] on div "Color by Event Day" at bounding box center [1362, 149] width 71 height 10
click at [1350, 171] on div "Color by Item" at bounding box center [1367, 175] width 79 height 18
click at [1371, 140] on div "Color by Item" at bounding box center [1381, 148] width 76 height 18
click at [1362, 218] on div "Color by Event Day" at bounding box center [1387, 222] width 79 height 37
click at [343, 146] on span "Metrics" at bounding box center [349, 148] width 42 height 13
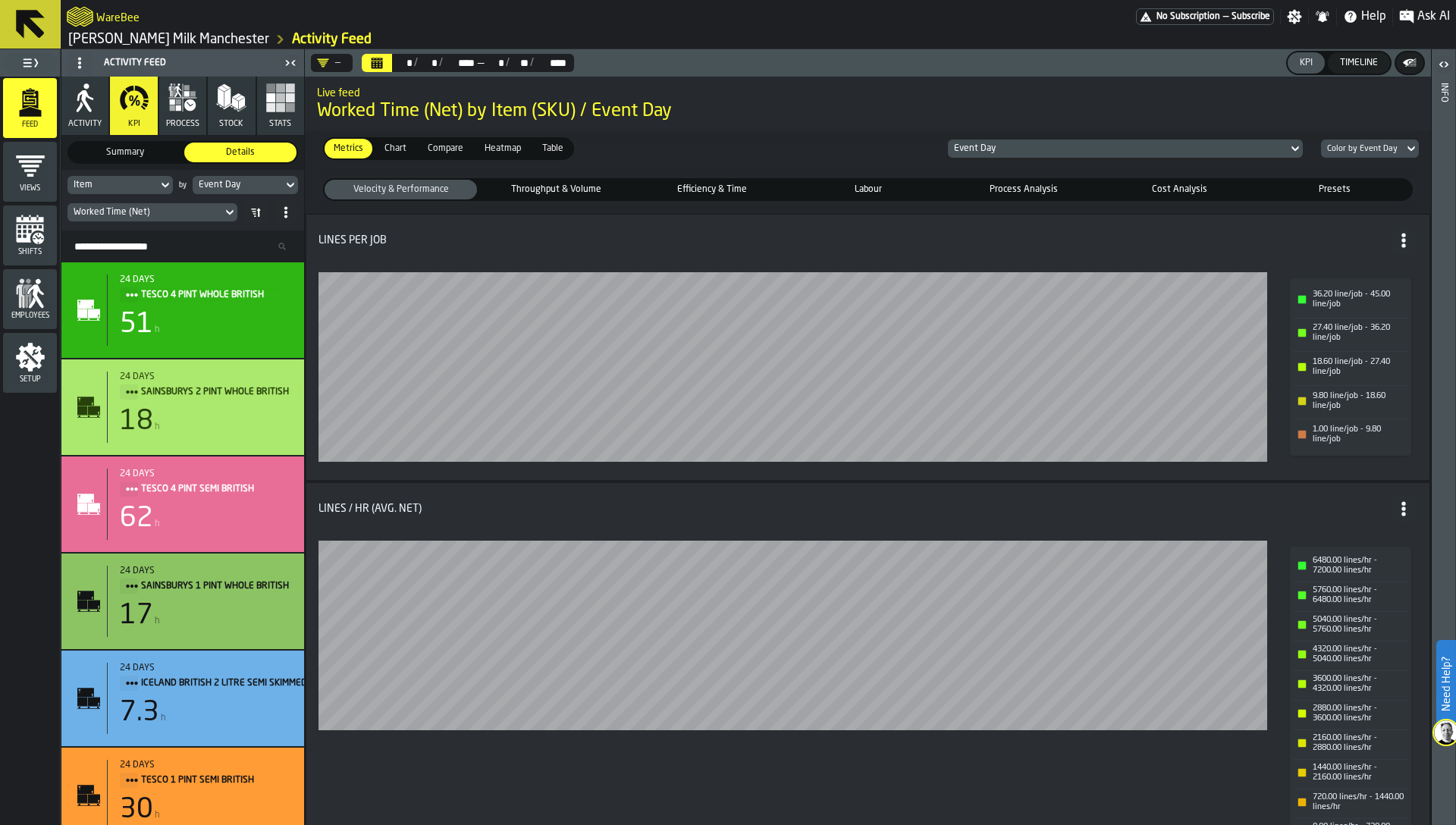
scroll to position [0, 0]
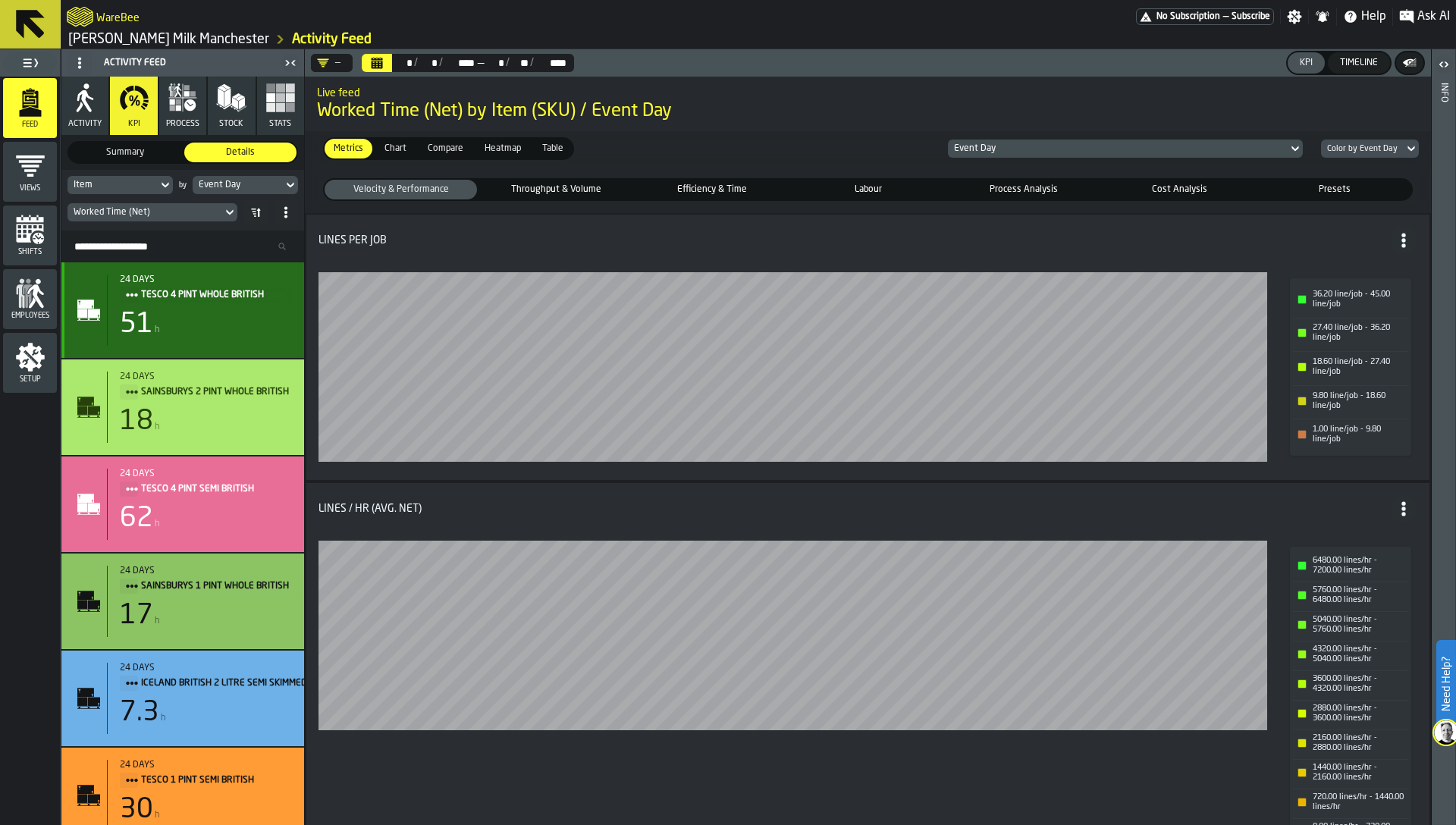
click at [175, 313] on div "51 h" at bounding box center [206, 325] width 172 height 30
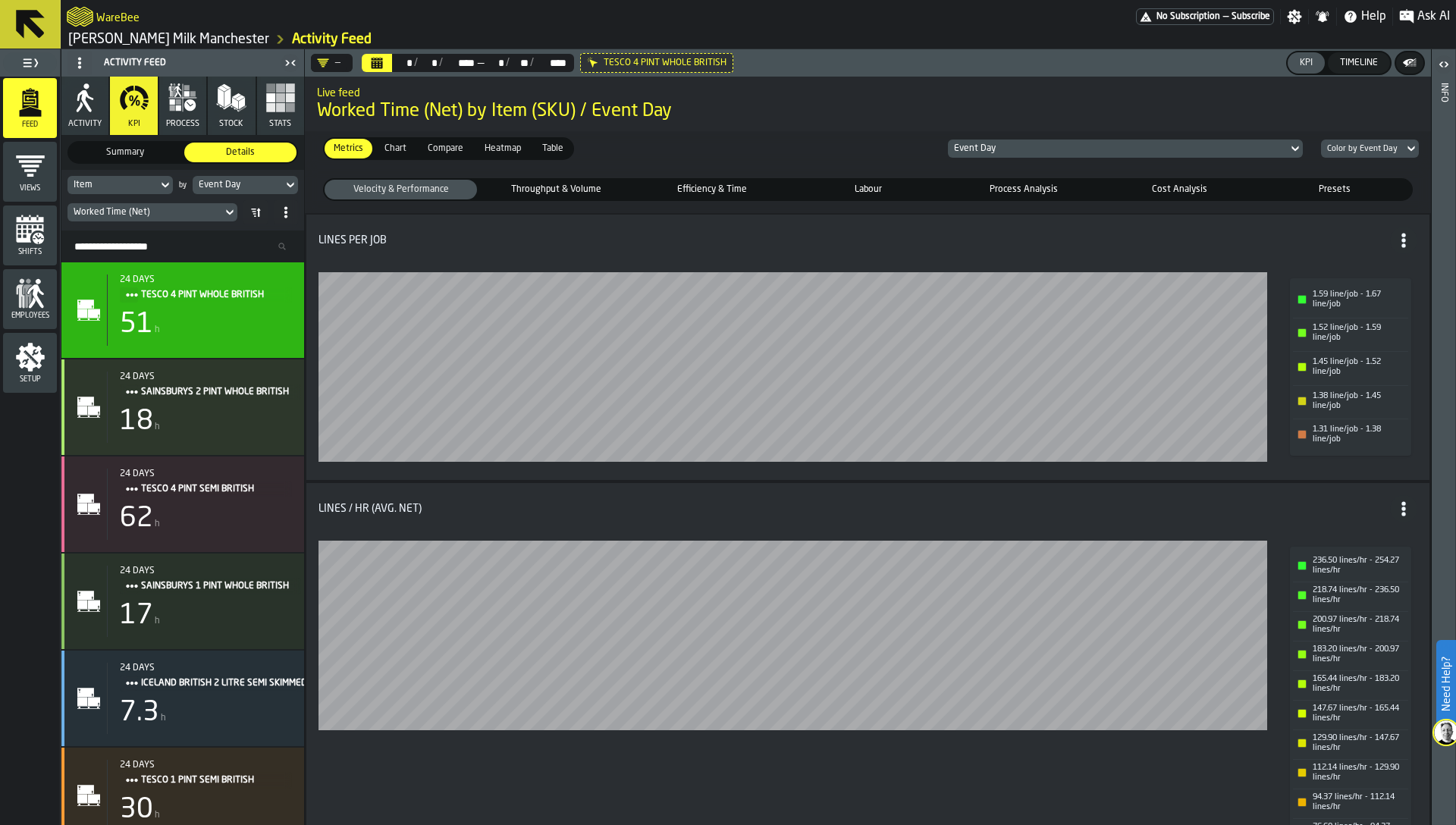
click at [841, 495] on div "Lines / hr (Avg. Net)" at bounding box center [868, 509] width 1099 height 27
